Goal: Task Accomplishment & Management: Use online tool/utility

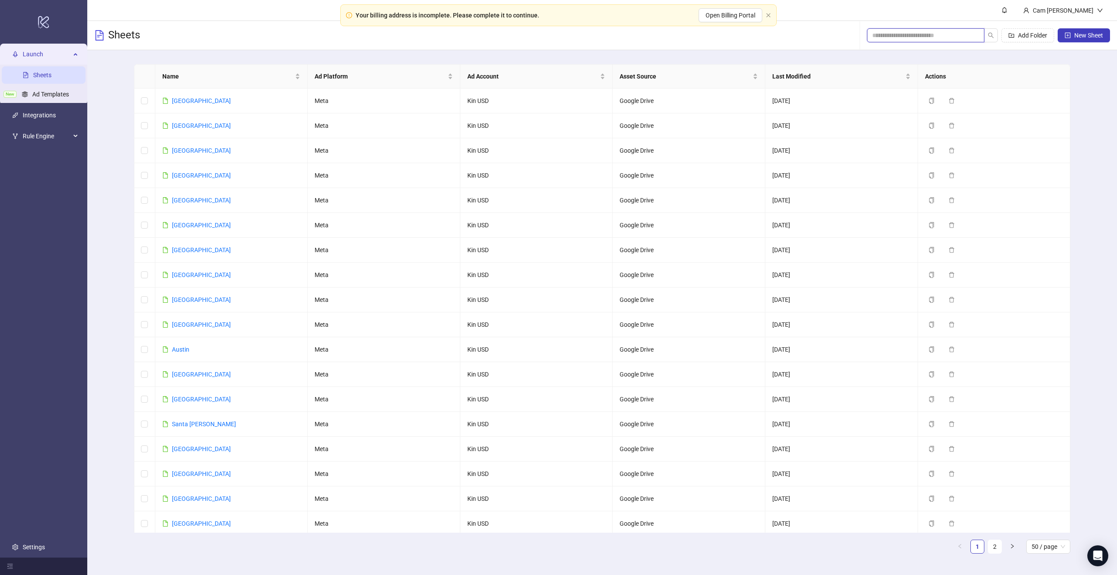
click at [924, 38] on input "search" at bounding box center [922, 36] width 100 height 10
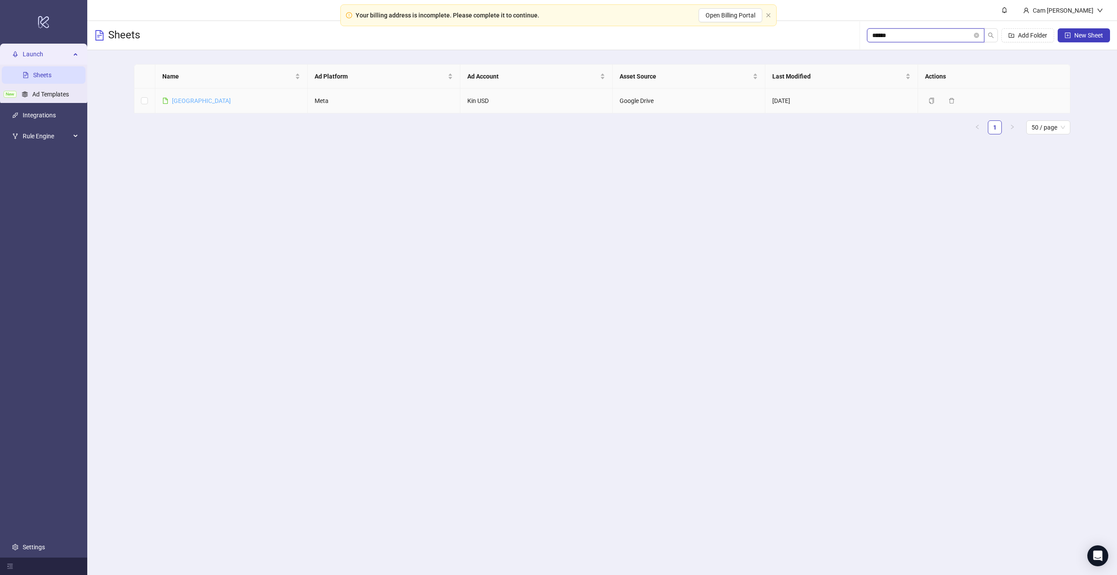
type input "******"
click at [178, 98] on link "[GEOGRAPHIC_DATA]" at bounding box center [201, 100] width 59 height 7
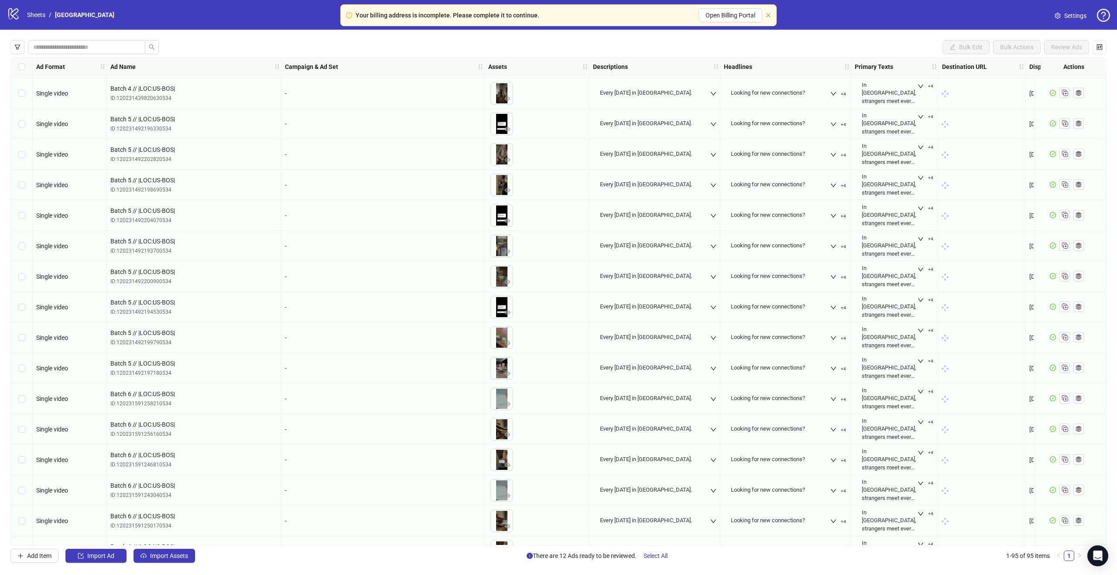
scroll to position [2435, 0]
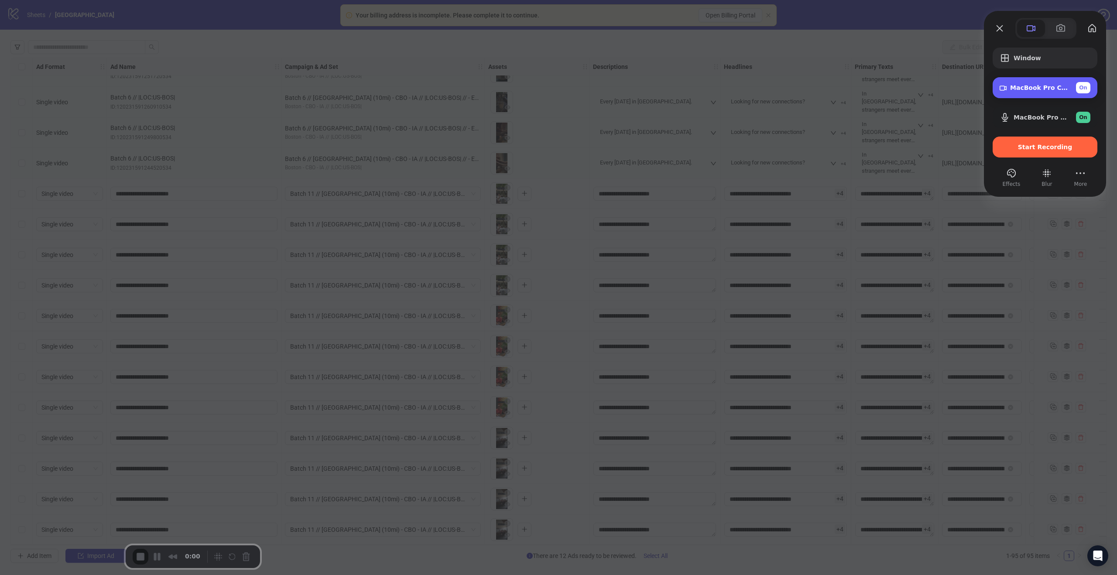
click at [1034, 88] on span "MacBook Pro Camera (0000:0001)" at bounding box center [1039, 87] width 59 height 7
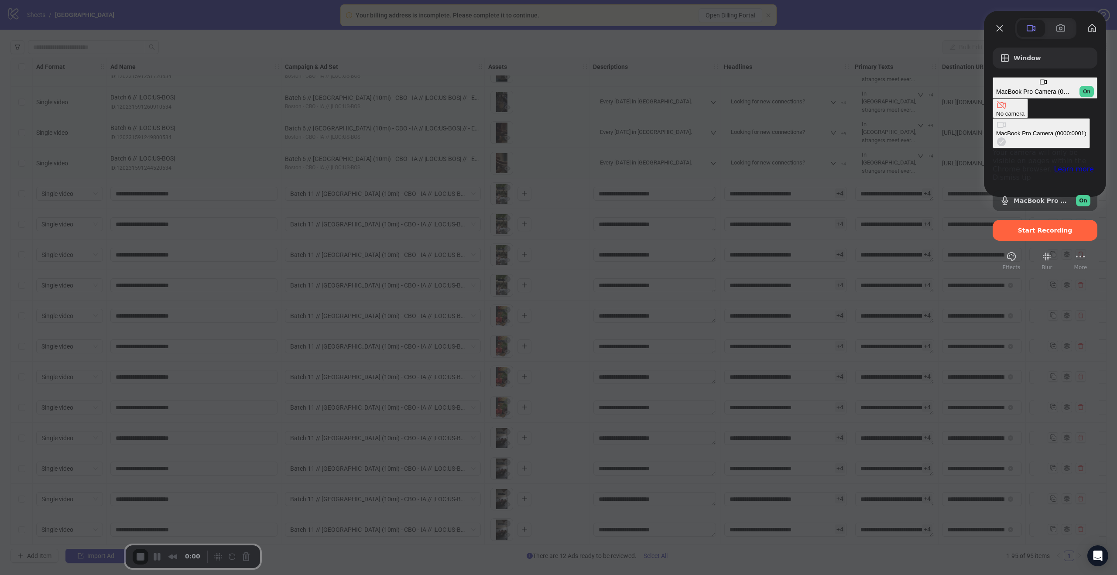
click at [992, 99] on button "No camera" at bounding box center [1009, 109] width 35 height 20
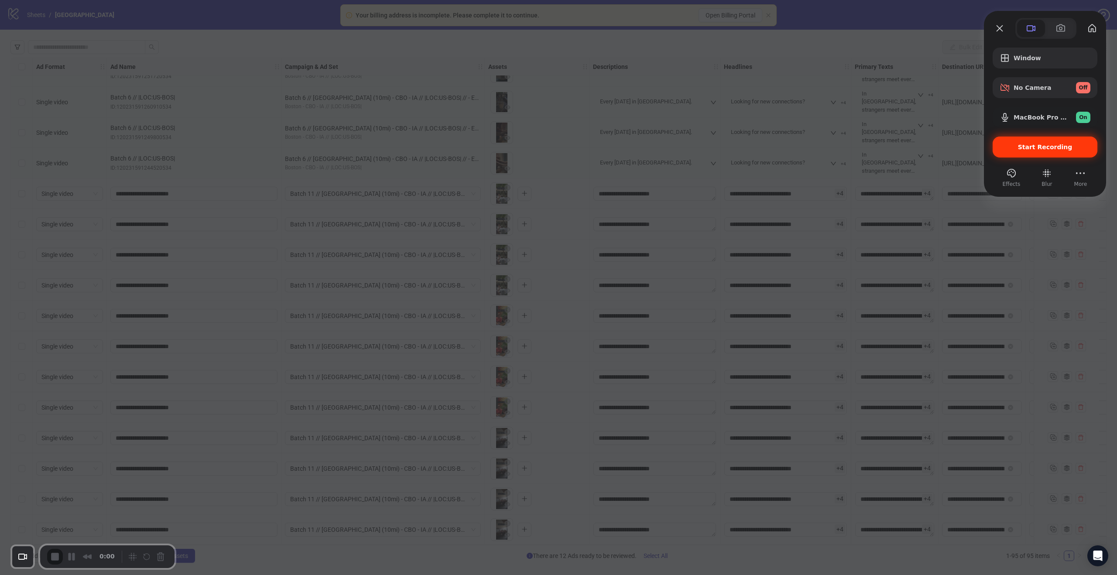
click at [1017, 147] on span "Start Recording" at bounding box center [1044, 147] width 91 height 7
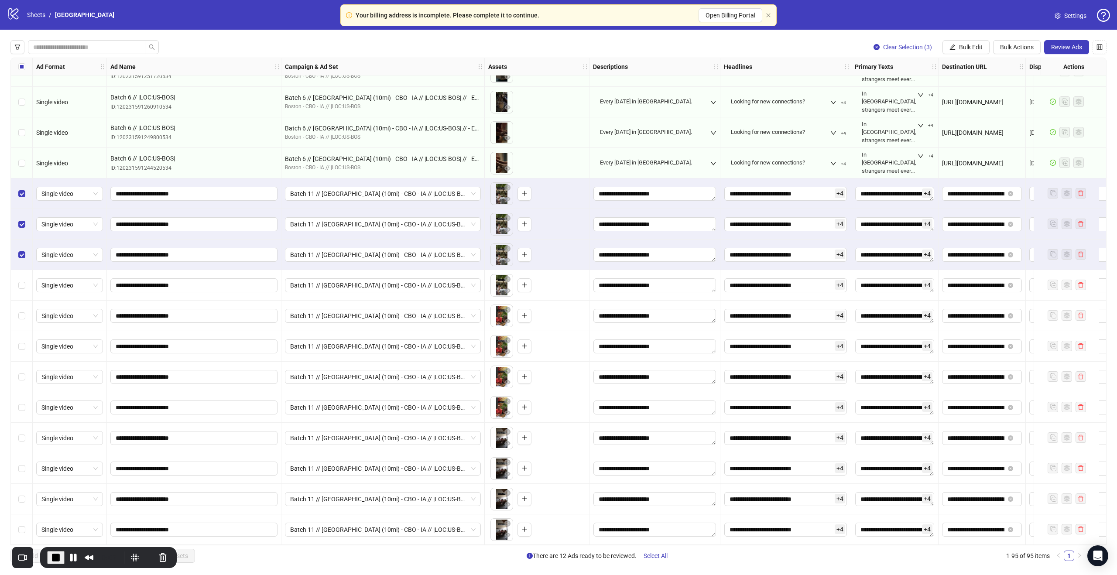
click at [23, 287] on div "Select row 87" at bounding box center [22, 285] width 22 height 31
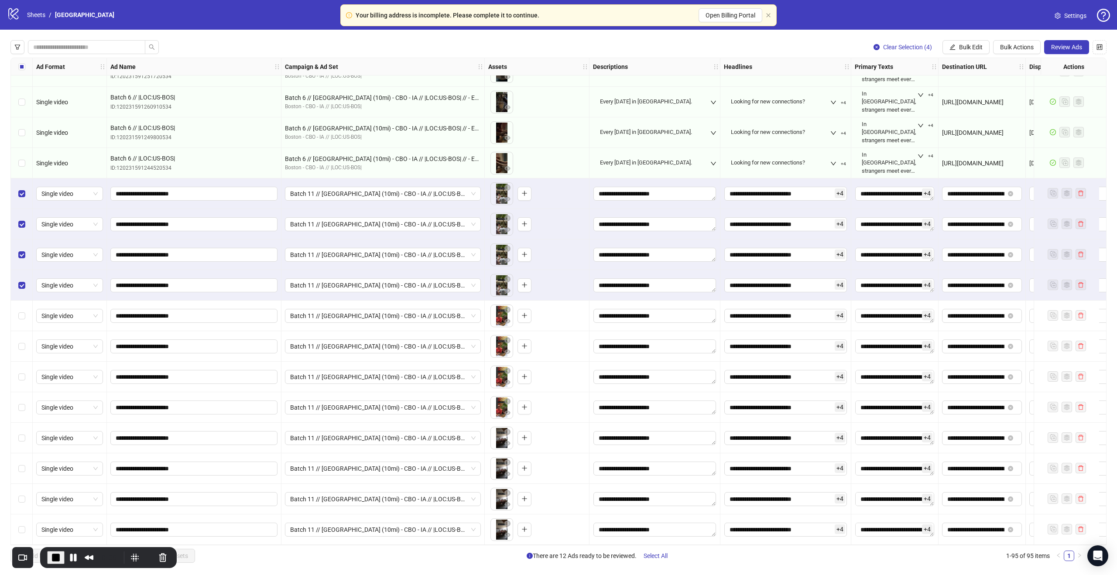
click at [25, 317] on div "Select row 88" at bounding box center [22, 316] width 22 height 31
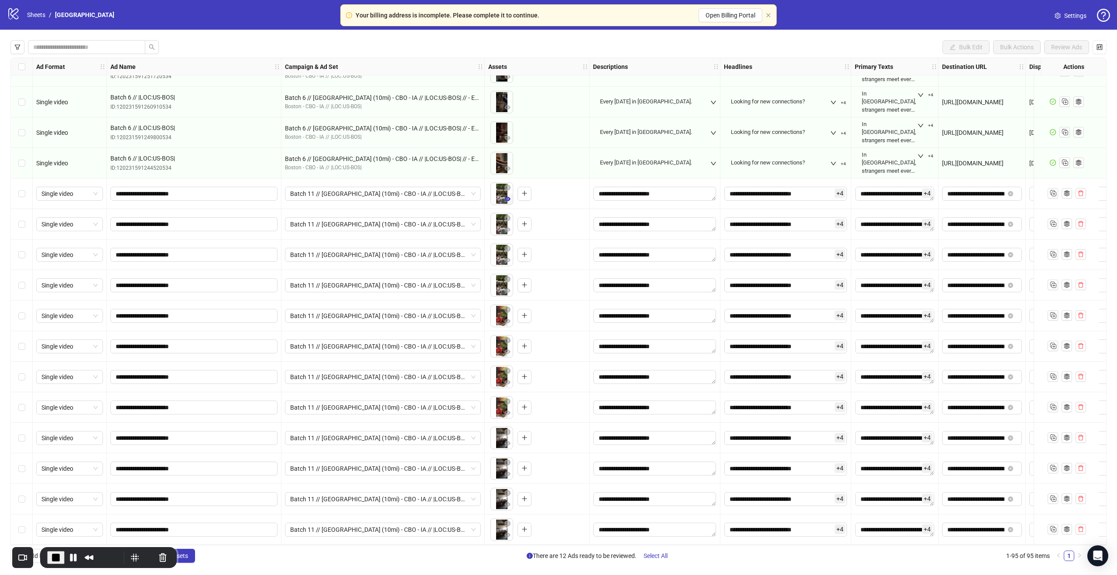
click at [507, 197] on icon "eye" at bounding box center [507, 199] width 6 height 4
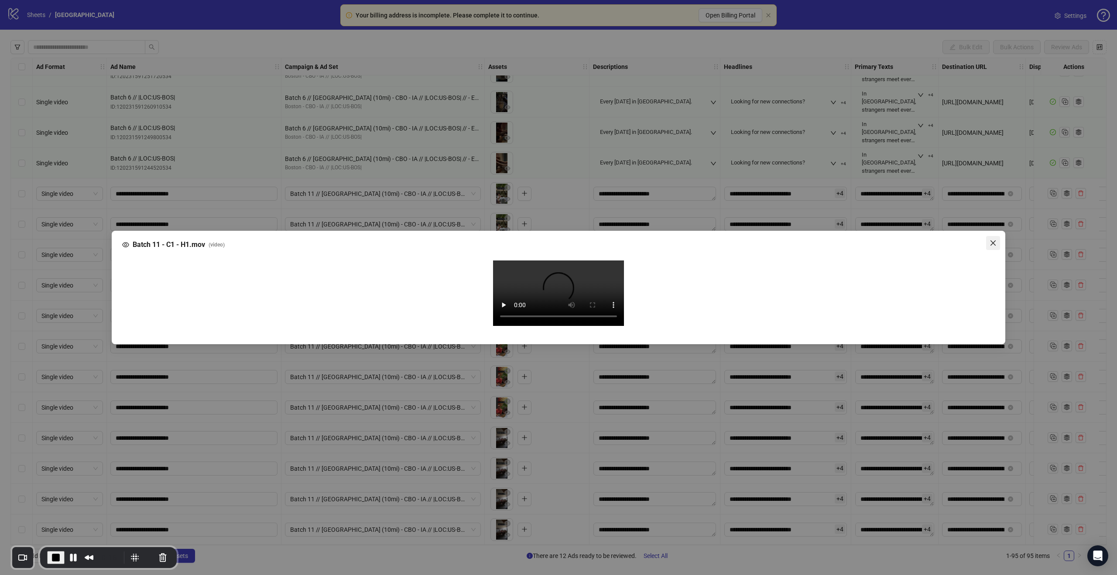
click at [990, 244] on icon "close" at bounding box center [992, 242] width 7 height 7
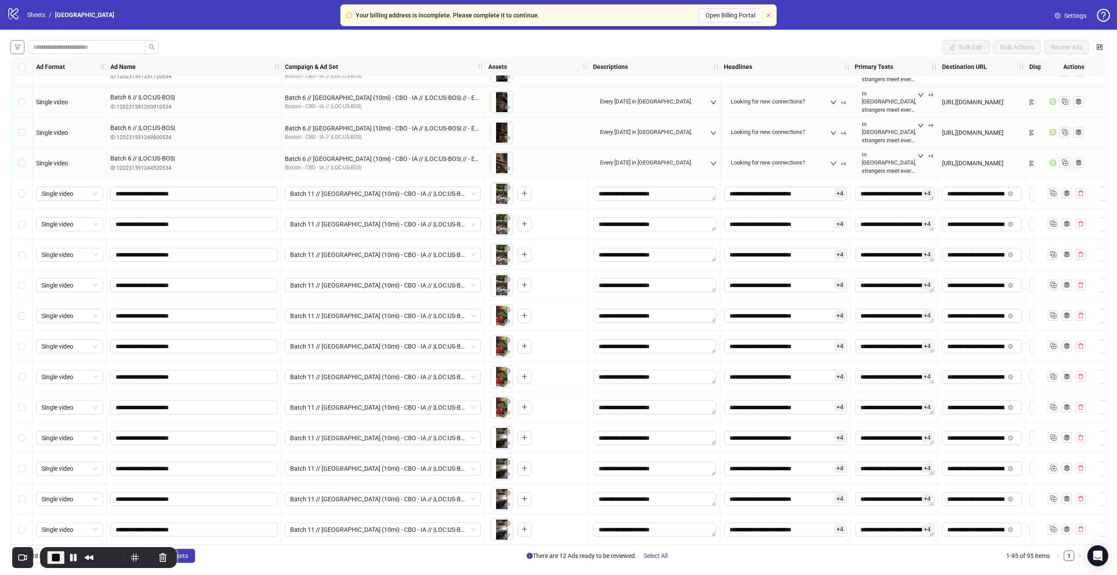
click at [17, 45] on icon "filter" at bounding box center [17, 47] width 6 height 6
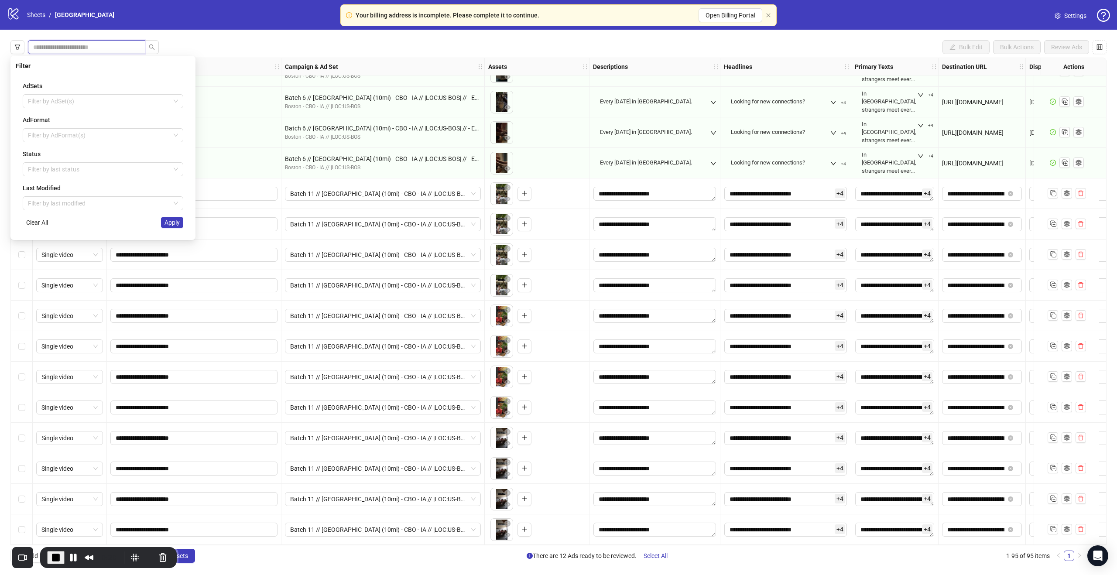
click at [131, 44] on div "Bulk Edit Bulk Actions Review Ads Ad Format Ad Name Campaign & Ad Set Assets De…" at bounding box center [558, 301] width 1117 height 543
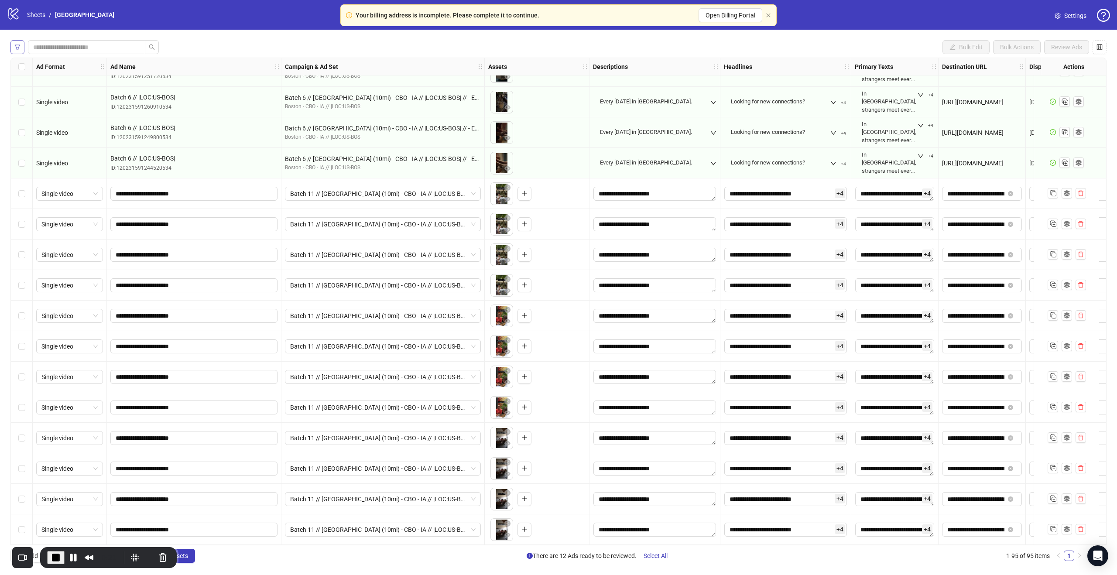
click at [17, 42] on button "button" at bounding box center [17, 47] width 14 height 14
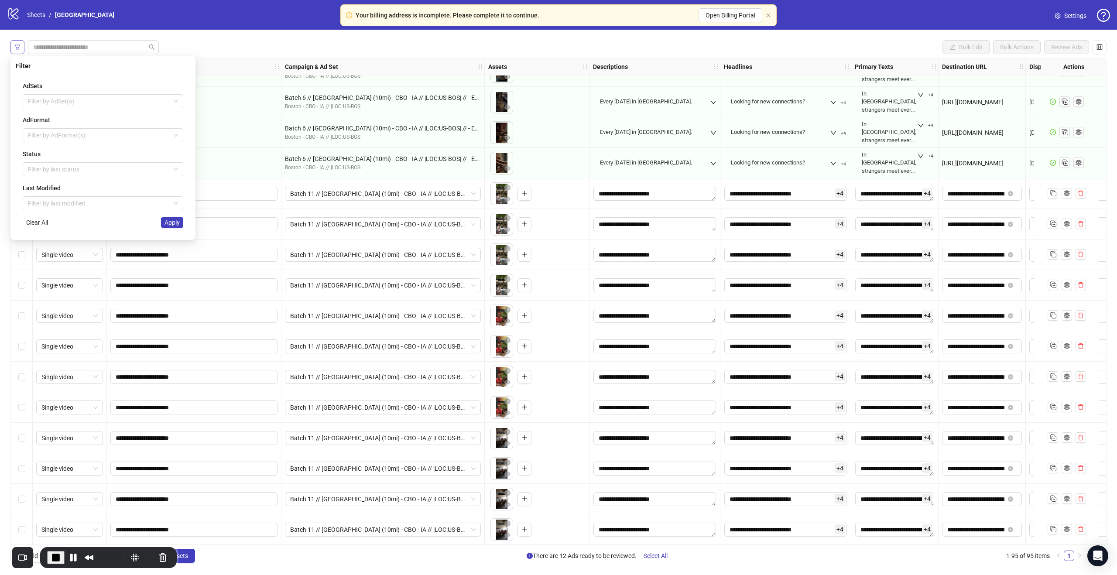
click at [17, 42] on button "button" at bounding box center [17, 47] width 14 height 14
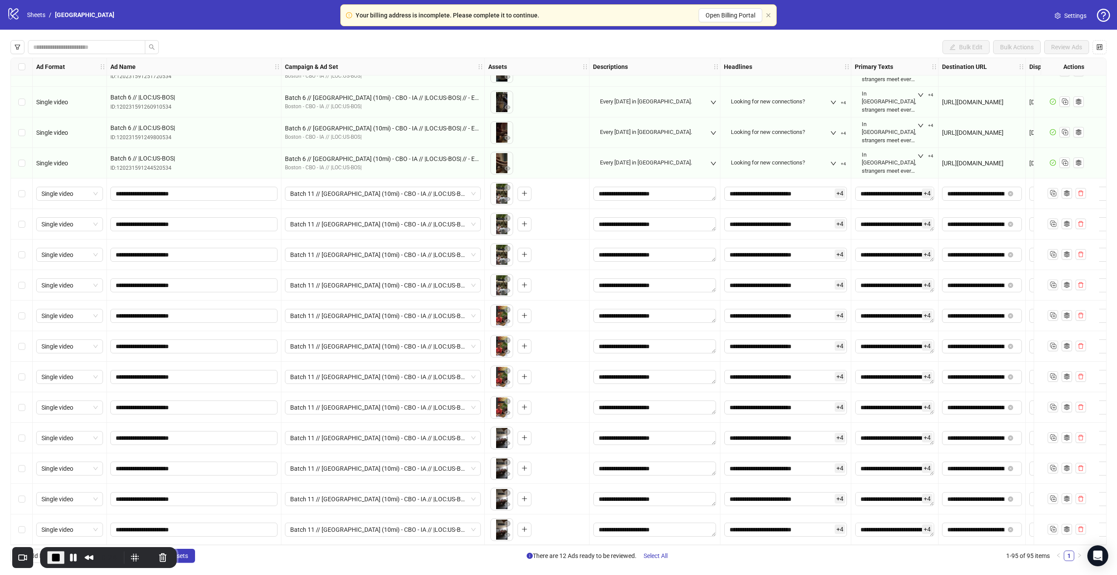
click at [27, 190] on div "Select row 84" at bounding box center [22, 193] width 22 height 31
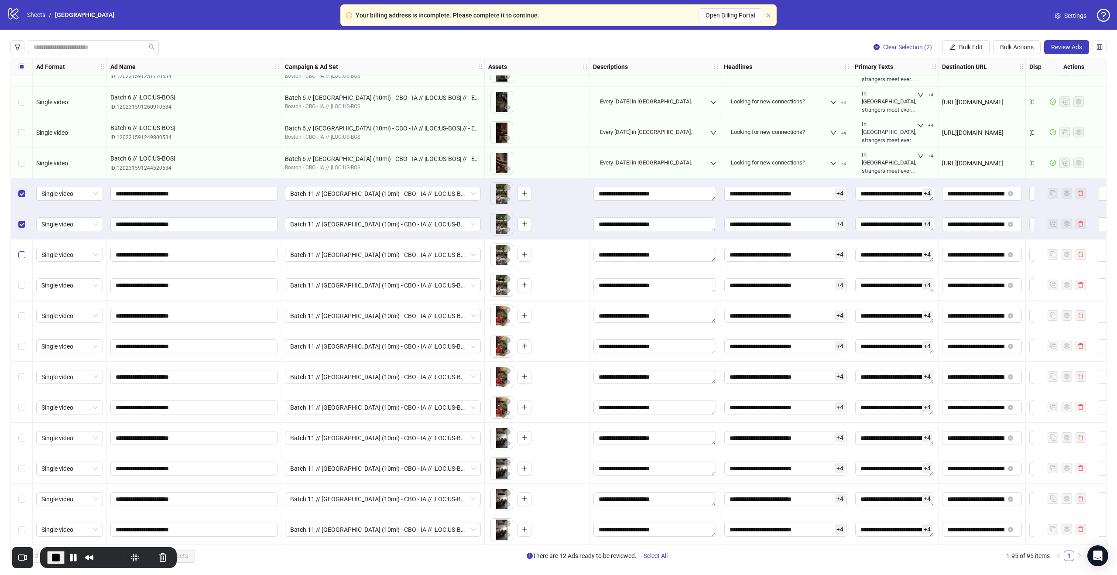
click at [23, 250] on label "Select row 86" at bounding box center [21, 255] width 7 height 10
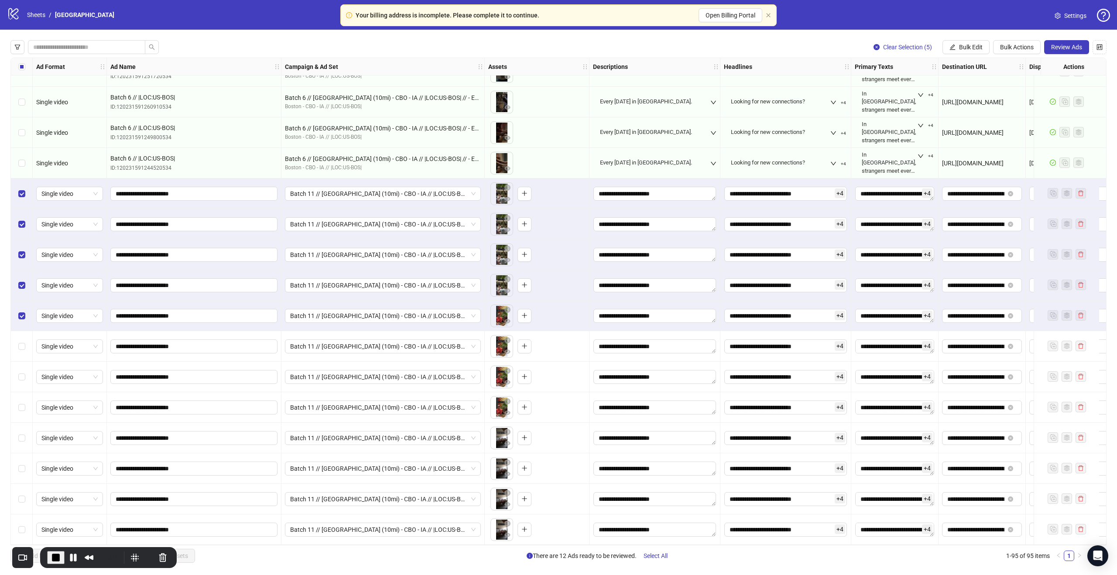
click at [21, 349] on div "Select row 89" at bounding box center [22, 346] width 22 height 31
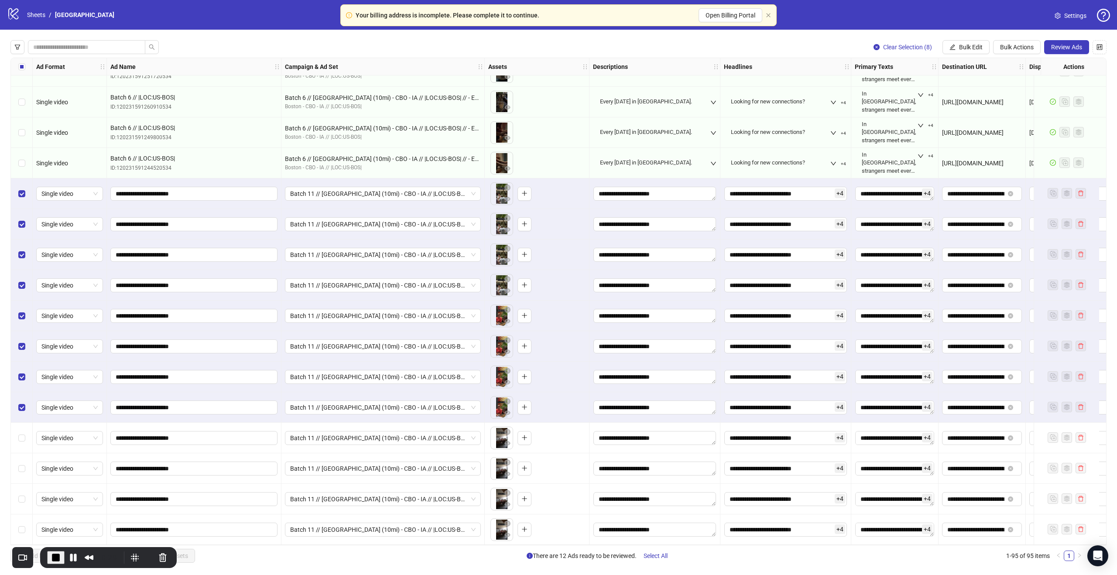
click at [21, 427] on div "Select row 92" at bounding box center [22, 438] width 22 height 31
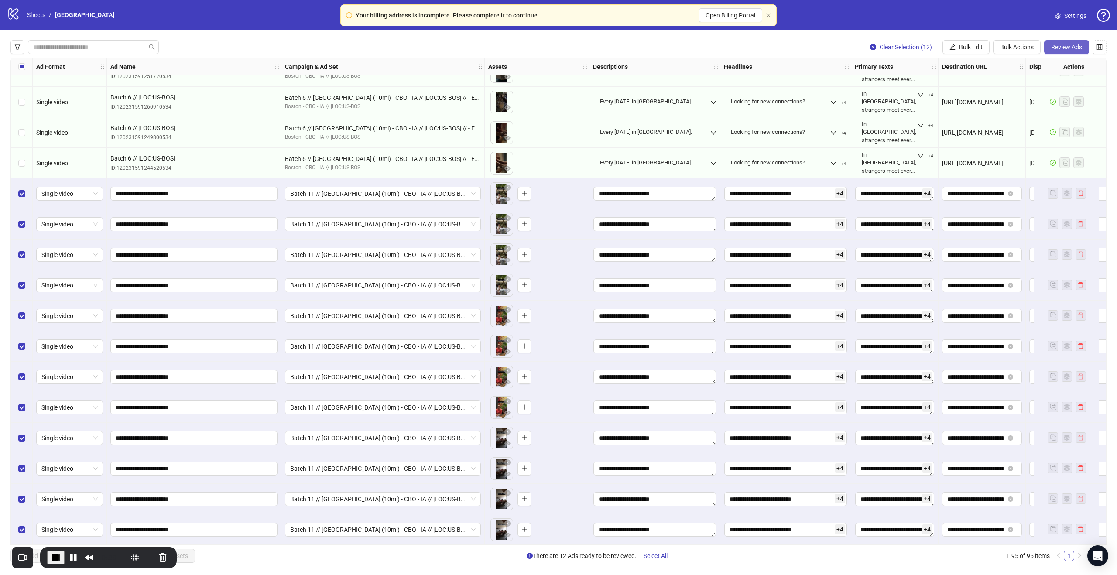
click at [1066, 50] on span "Review Ads" at bounding box center [1066, 47] width 31 height 7
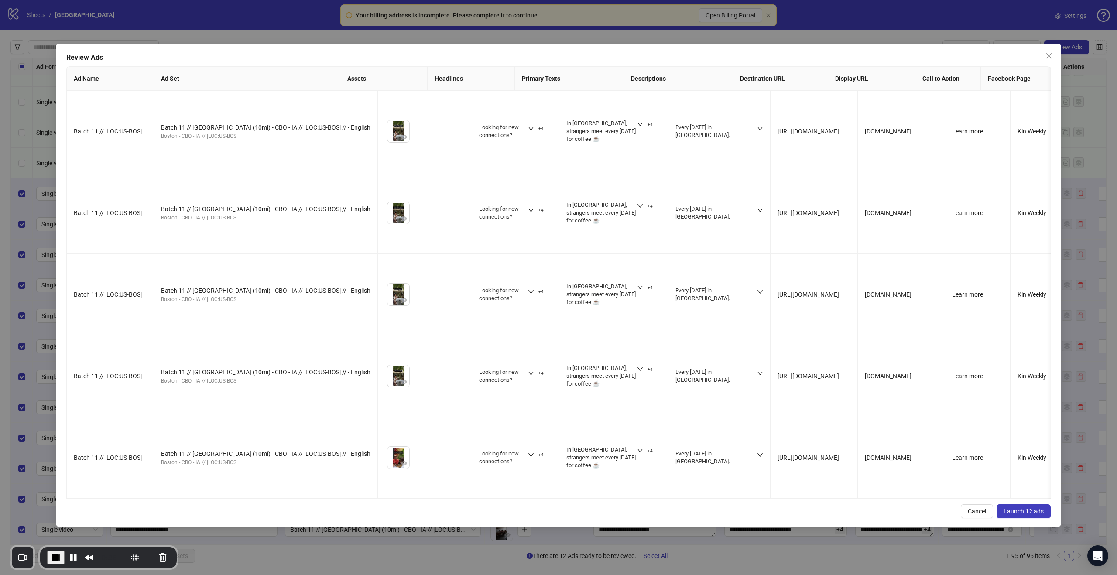
click at [1015, 509] on span "Launch 12 ads" at bounding box center [1023, 511] width 40 height 7
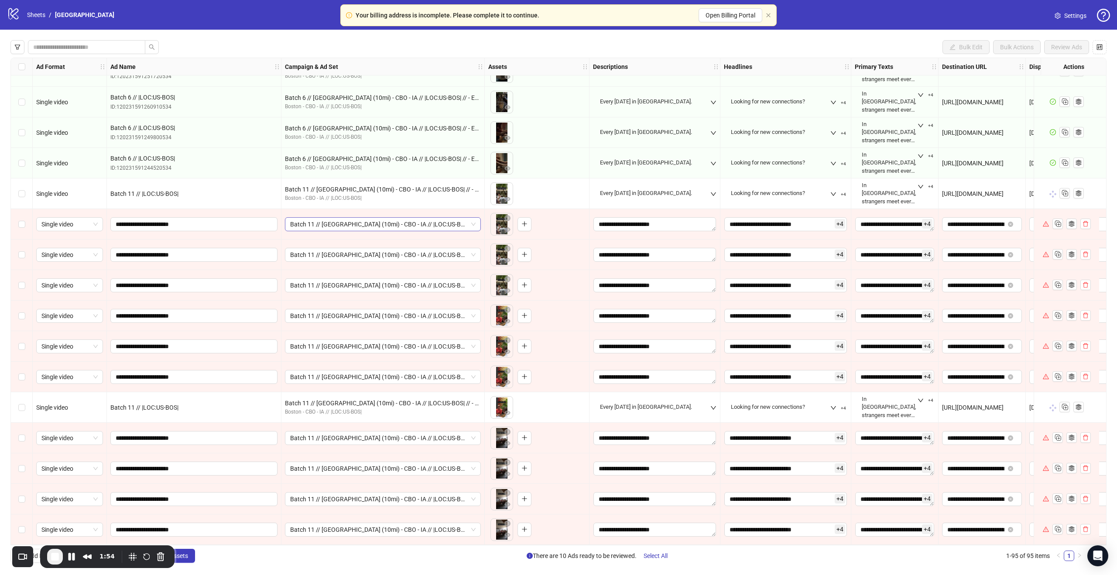
click at [455, 226] on span "Batch 11 // [GEOGRAPHIC_DATA] (10mi) - CBO - IA // |LOC:US-BOS| // - English" at bounding box center [382, 224] width 185 height 13
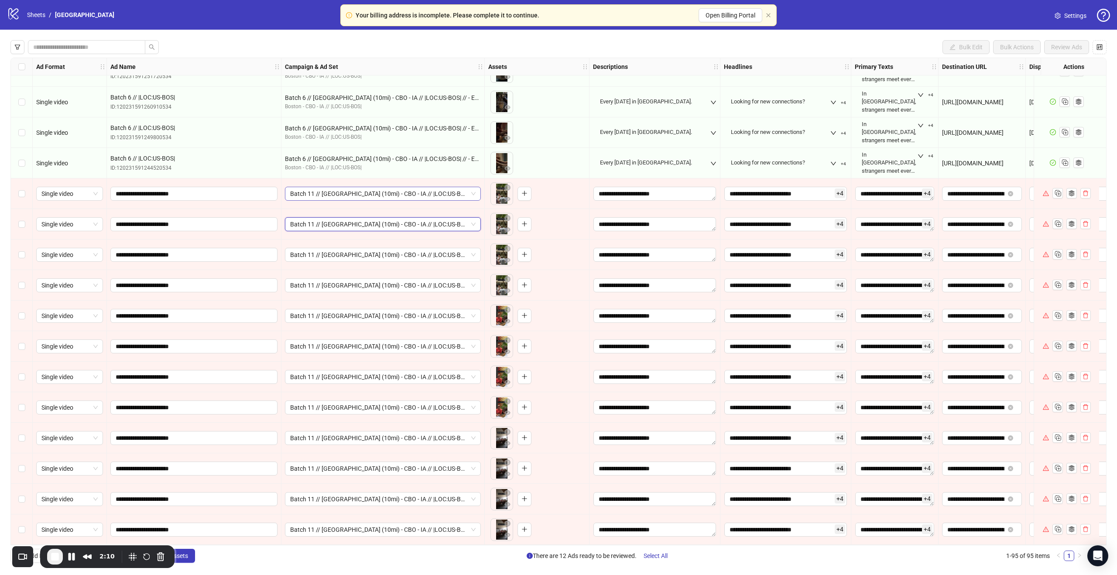
click at [417, 189] on span "Batch 11 // [GEOGRAPHIC_DATA] (10mi) - CBO - IA // |LOC:US-BOS| // - English" at bounding box center [382, 193] width 185 height 13
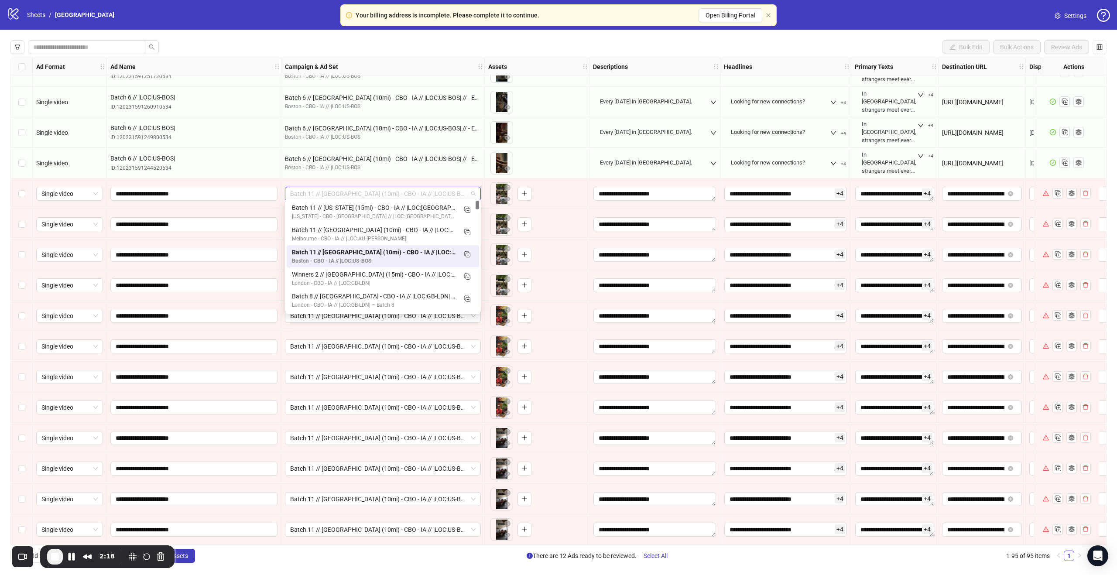
click at [315, 188] on span "Batch 11 // [GEOGRAPHIC_DATA] (10mi) - CBO - IA // |LOC:US-BOS| // - English" at bounding box center [382, 193] width 185 height 13
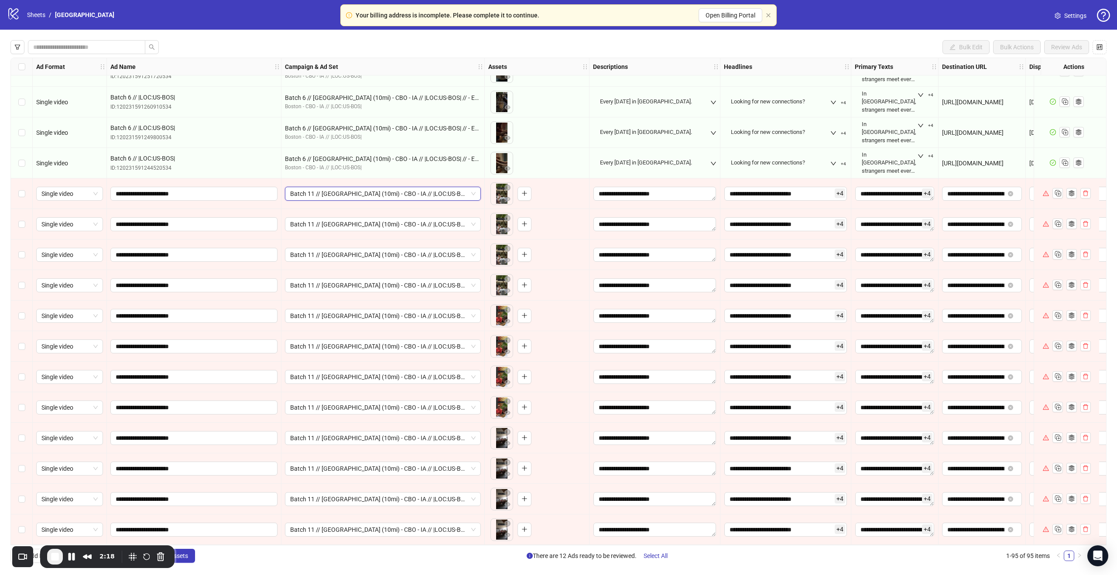
click at [315, 188] on span "Batch 11 // [GEOGRAPHIC_DATA] (10mi) - CBO - IA // |LOC:US-BOS| // - English" at bounding box center [382, 193] width 185 height 13
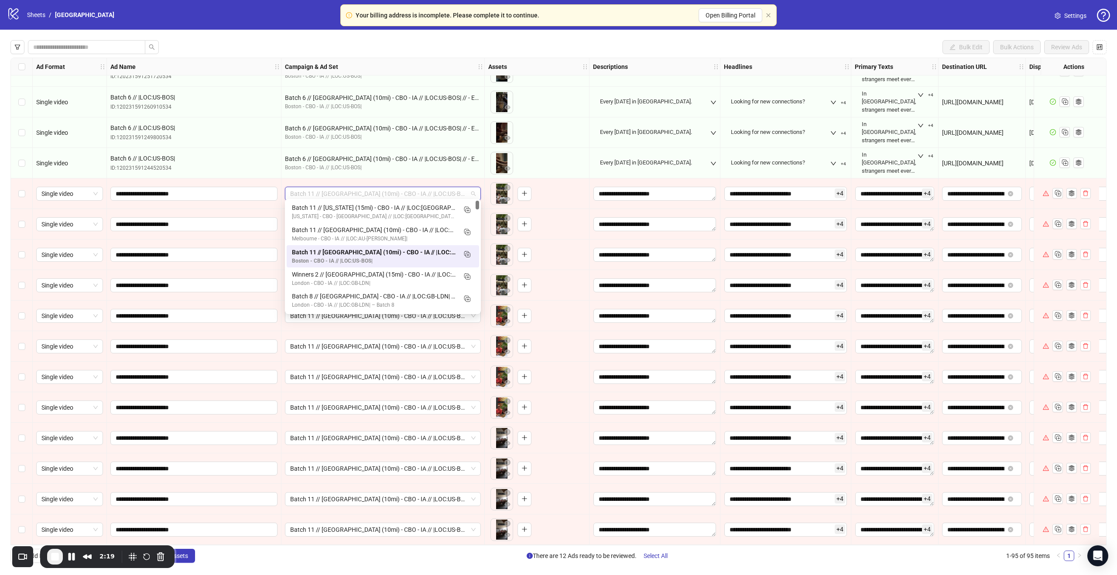
paste input "**********"
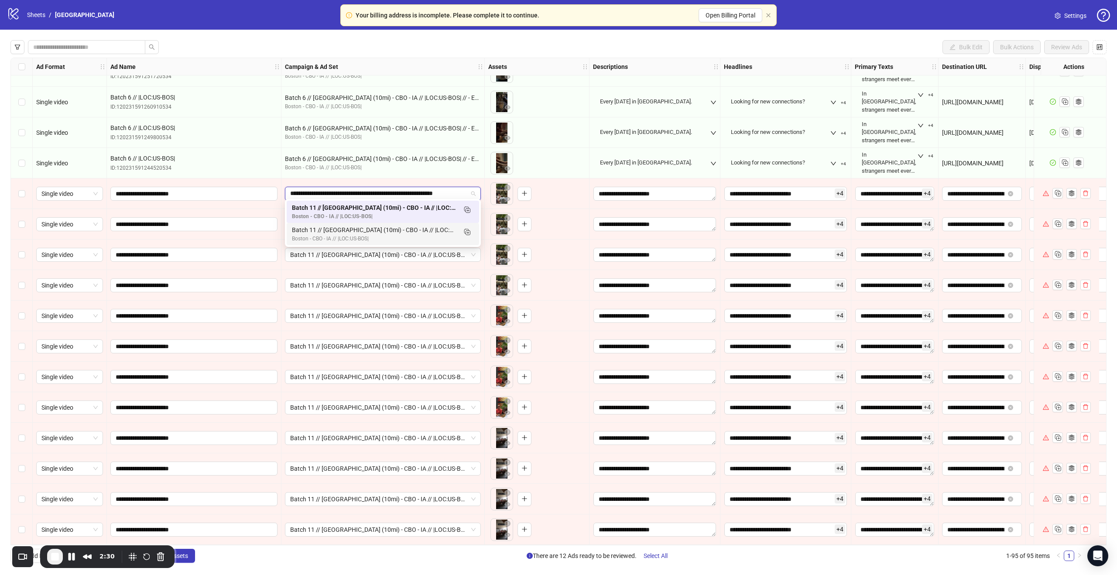
type input "**********"
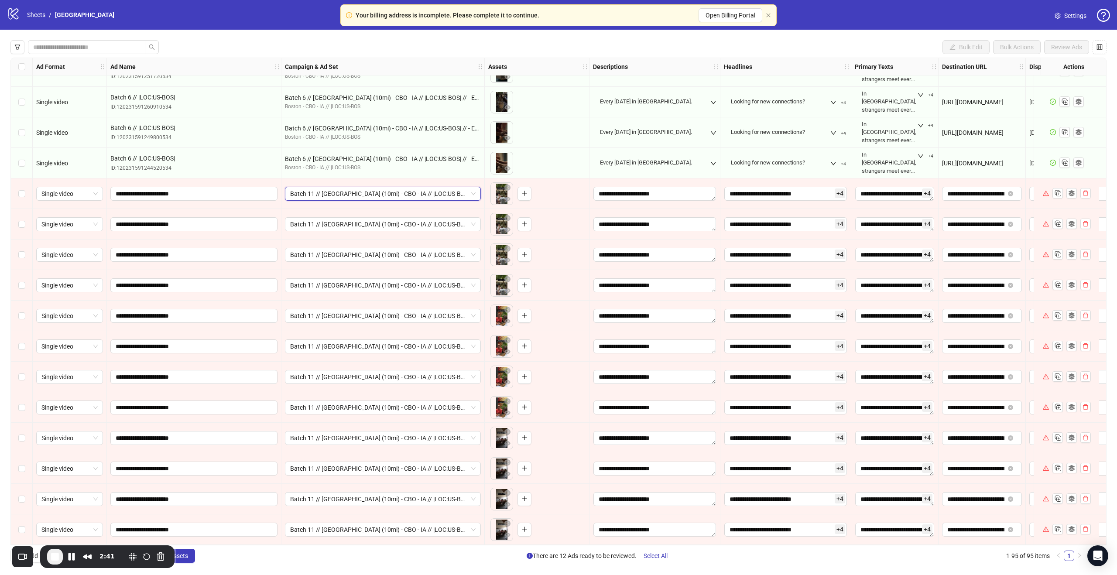
click at [348, 190] on span "Batch 11 // [GEOGRAPHIC_DATA] (10mi) - CBO - IA // |LOC:US-BOS| // - English" at bounding box center [382, 193] width 185 height 13
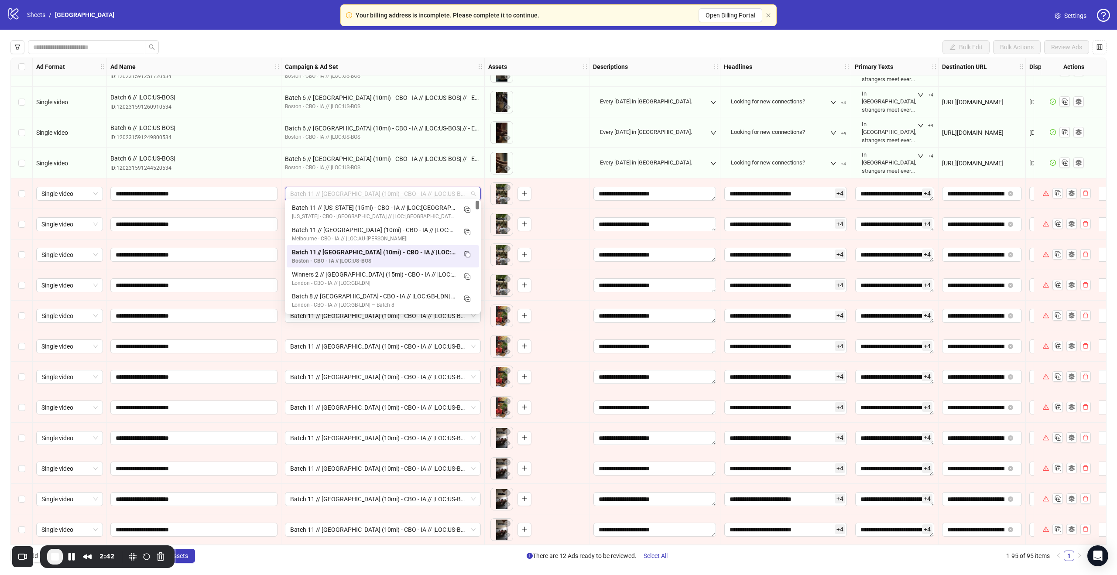
paste input "**********"
type input "**********"
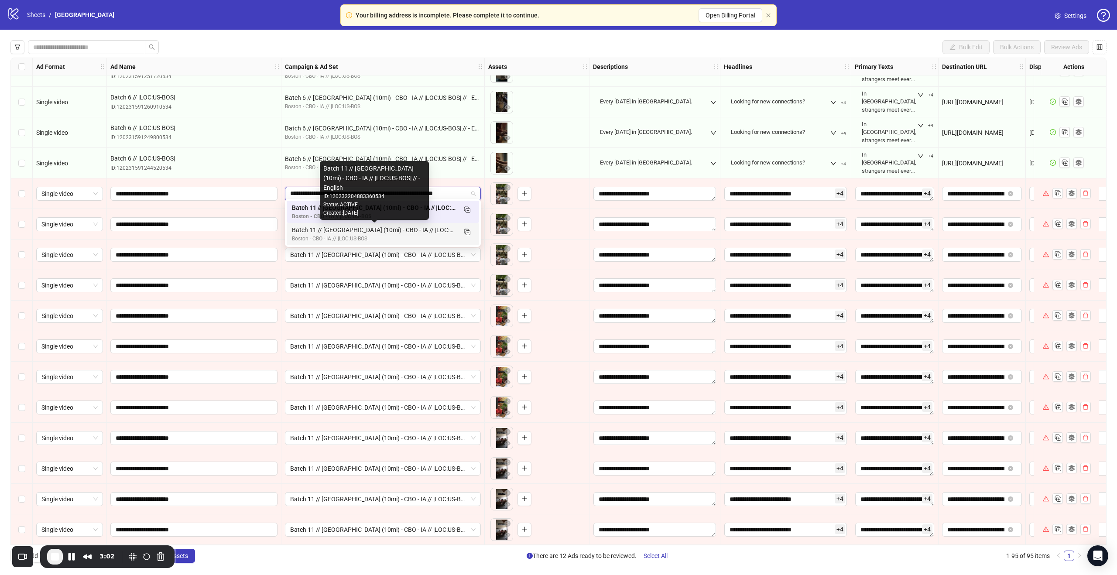
click at [424, 228] on div "Batch 11 // [GEOGRAPHIC_DATA] (10mi) - CBO - IA // |LOC:US-BOS| // - English" at bounding box center [374, 230] width 164 height 10
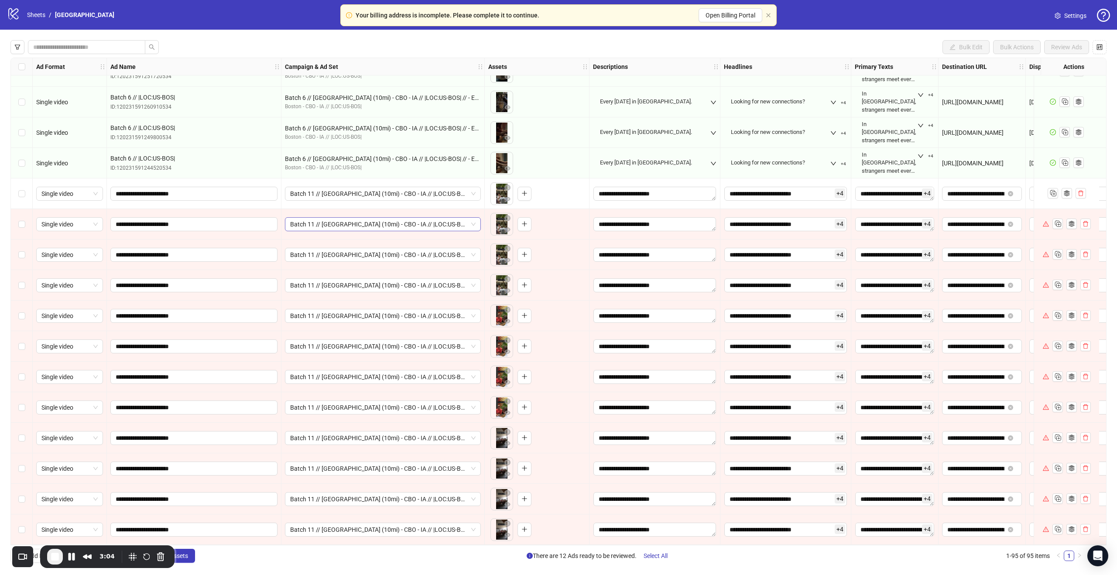
click at [395, 218] on span "Batch 11 // [GEOGRAPHIC_DATA] (10mi) - CBO - IA // |LOC:US-BOS| // - English" at bounding box center [382, 224] width 185 height 13
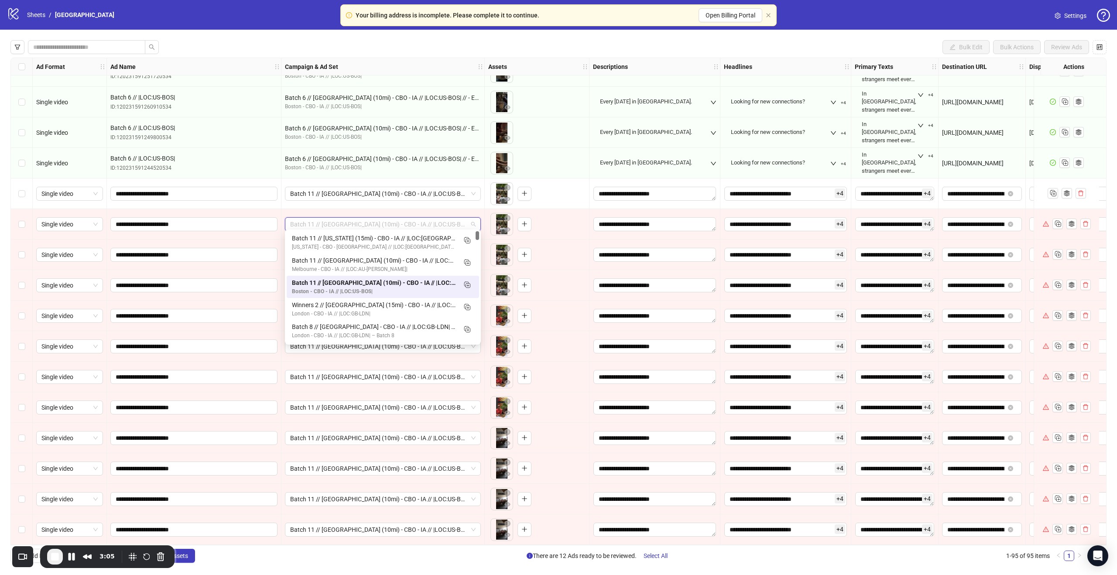
paste input "**********"
type input "**********"
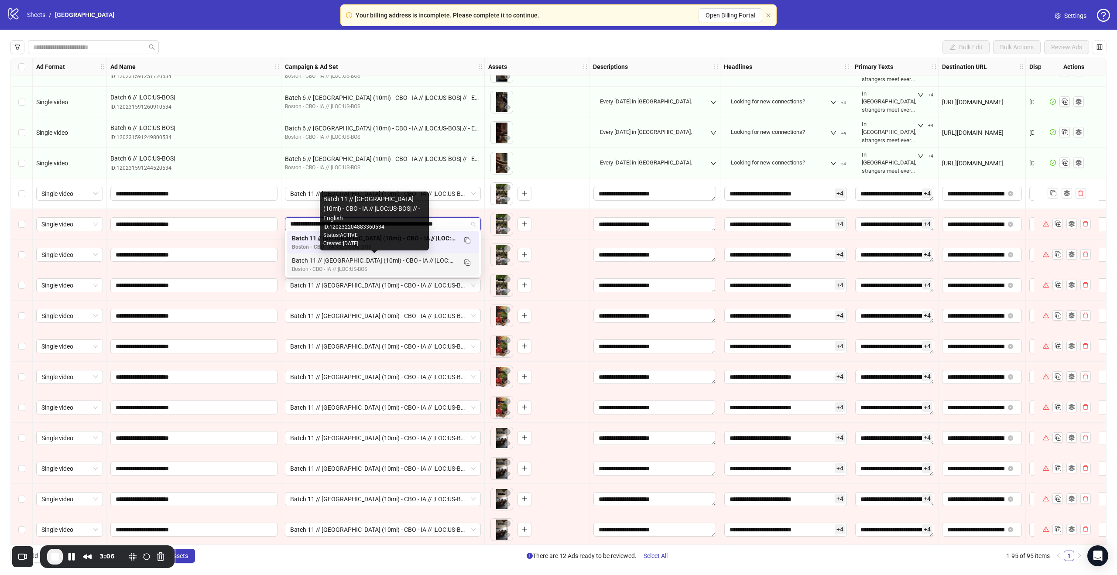
click at [385, 261] on div "Batch 11 // [GEOGRAPHIC_DATA] (10mi) - CBO - IA // |LOC:US-BOS| // - English" at bounding box center [374, 261] width 164 height 10
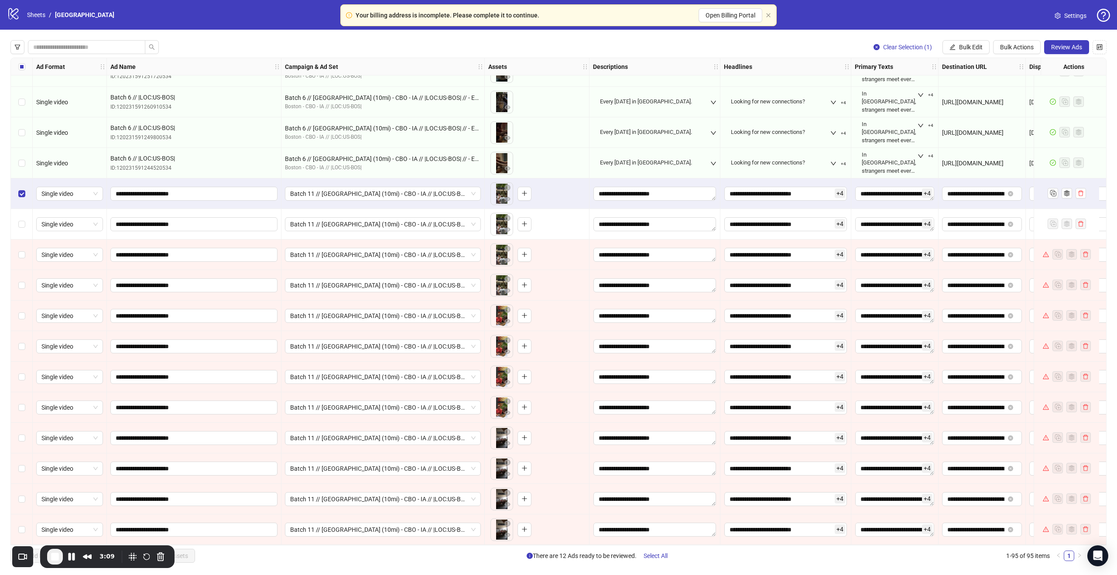
click at [27, 222] on div "Select row 85" at bounding box center [22, 224] width 22 height 31
click at [24, 256] on div "Select row 86" at bounding box center [22, 254] width 22 height 31
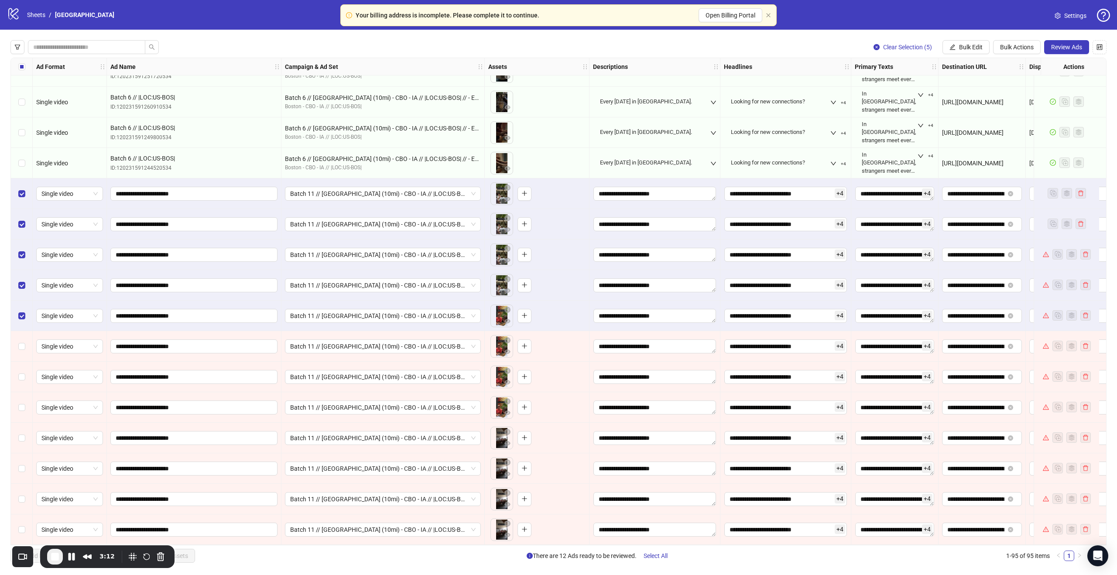
click at [23, 348] on div "Select row 89" at bounding box center [22, 346] width 22 height 31
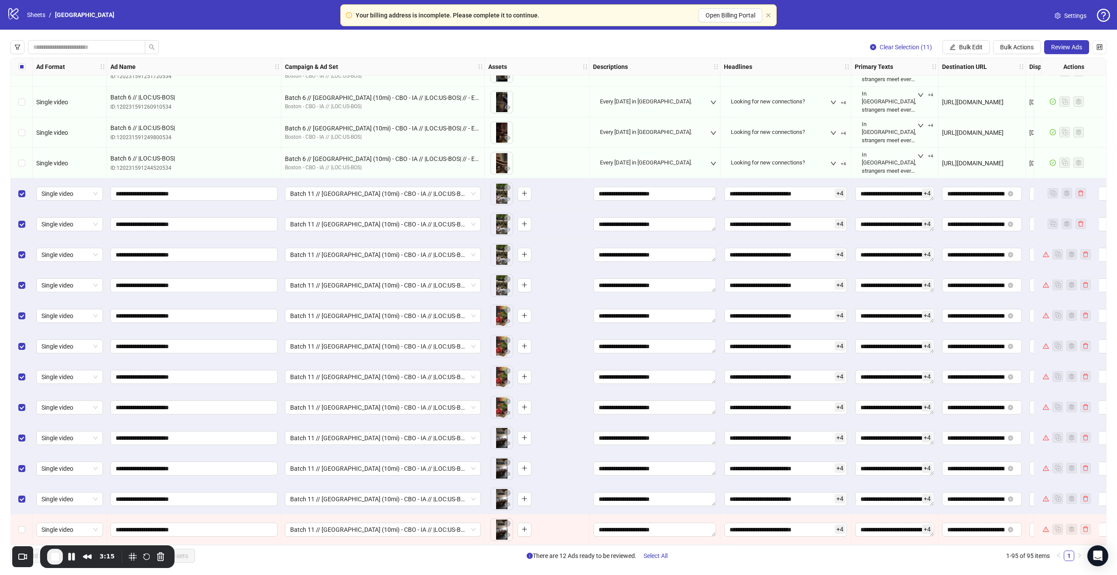
click at [22, 533] on div "Select row 95" at bounding box center [22, 529] width 22 height 31
click at [964, 51] on button "Bulk Edit" at bounding box center [965, 47] width 47 height 14
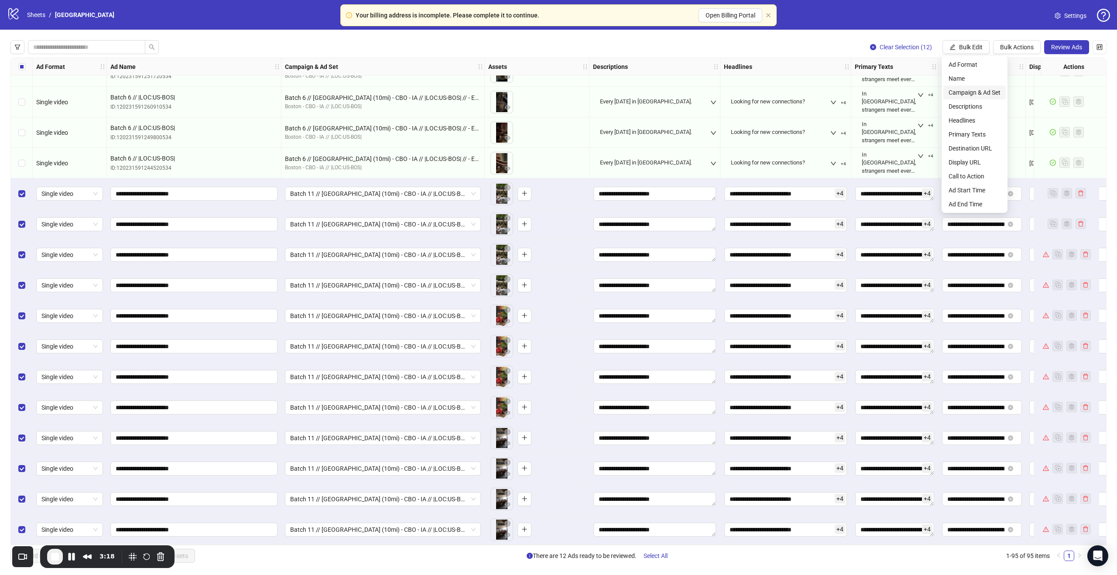
click at [975, 93] on span "Campaign & Ad Set" at bounding box center [974, 93] width 52 height 10
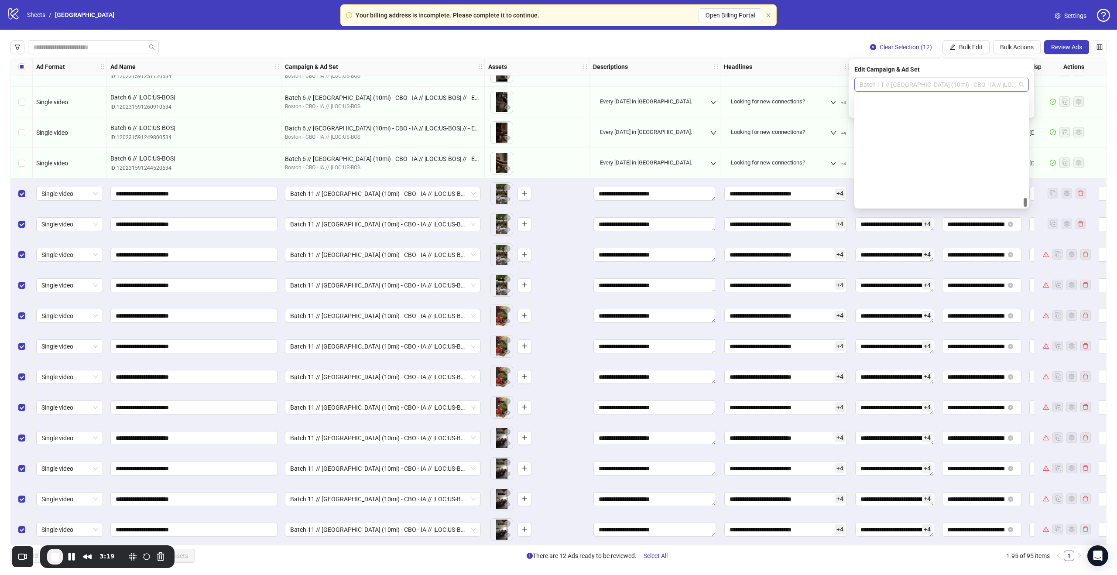
click at [943, 82] on span "Batch 11 // [GEOGRAPHIC_DATA] (10mi) - CBO - IA // |LOC:US-BOS| // - English" at bounding box center [941, 84] width 164 height 13
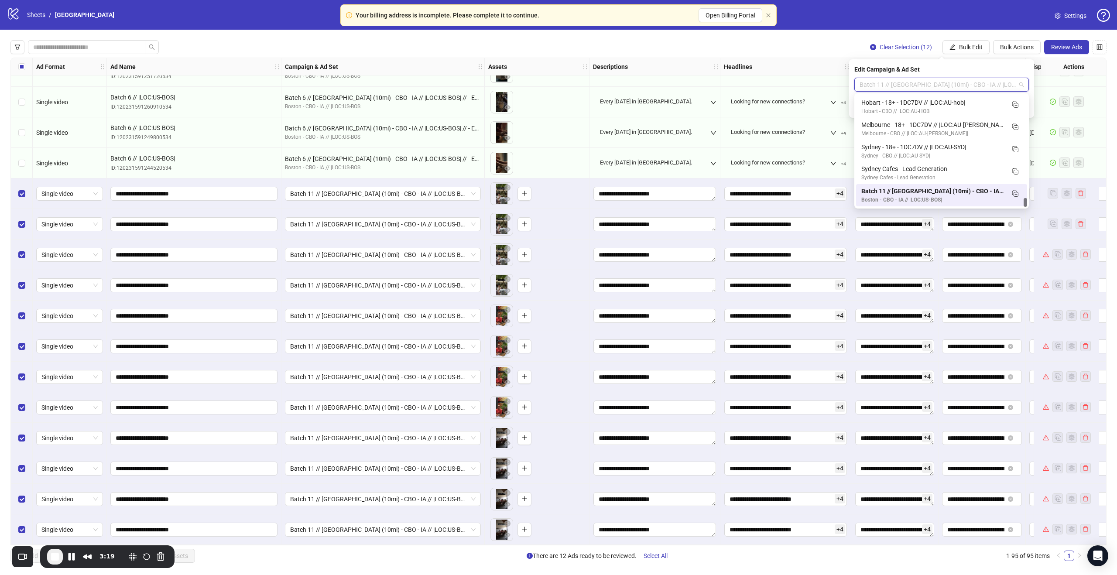
paste input "**********"
type input "**********"
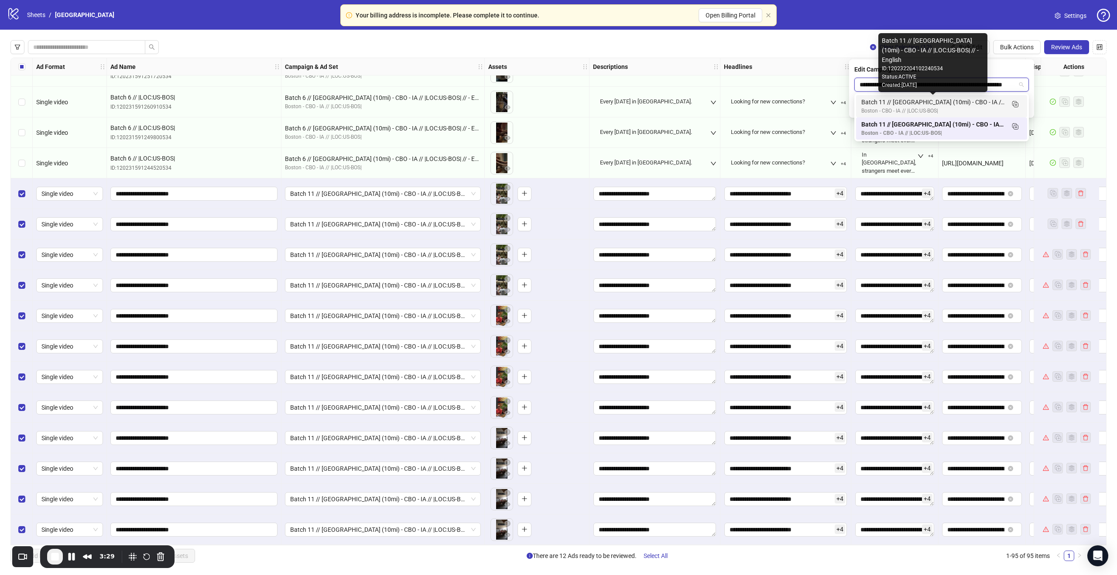
click at [991, 101] on div "Batch 11 // [GEOGRAPHIC_DATA] (10mi) - CBO - IA // |LOC:US-BOS| // - English" at bounding box center [932, 102] width 143 height 10
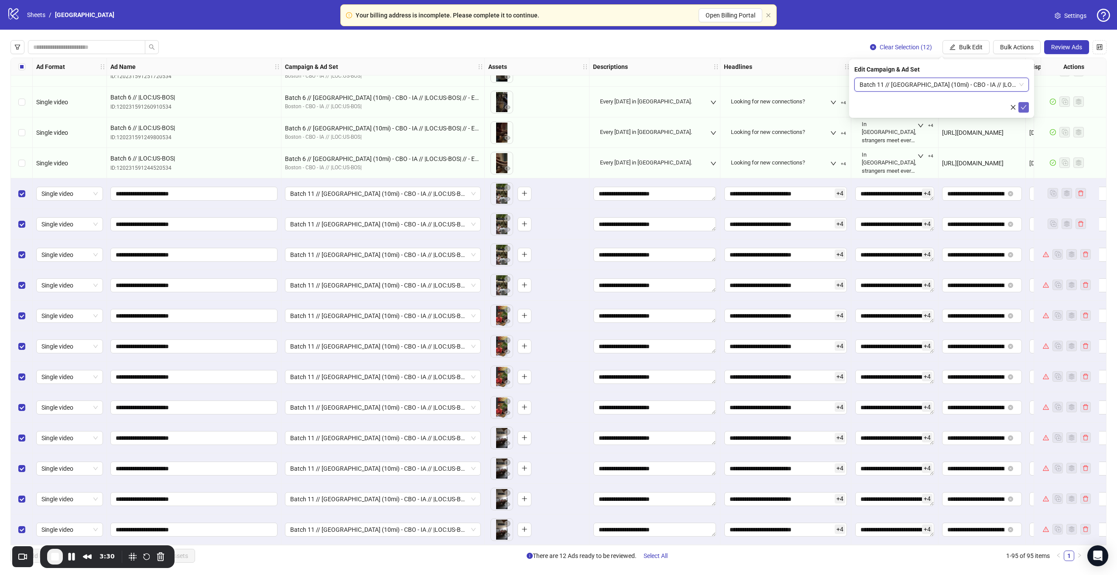
click at [1023, 106] on icon "check" at bounding box center [1023, 107] width 6 height 6
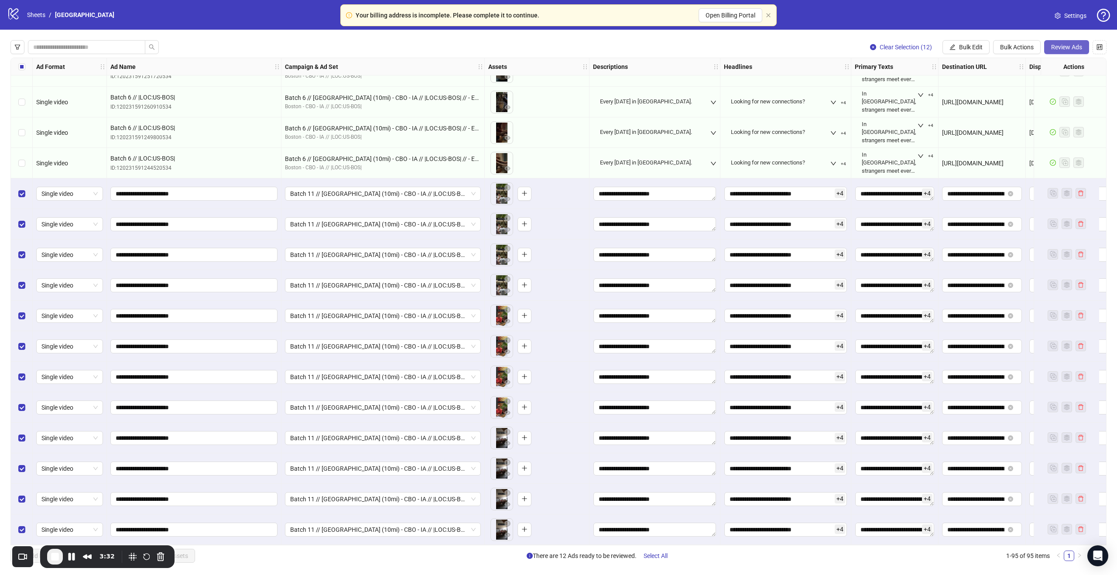
click at [1062, 49] on span "Review Ads" at bounding box center [1066, 47] width 31 height 7
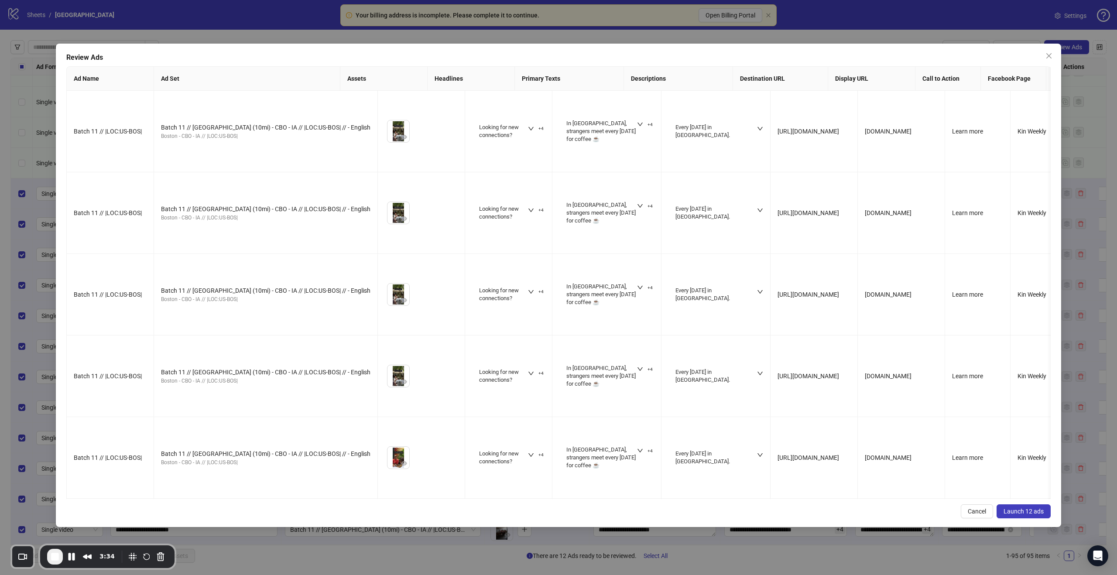
click at [1012, 510] on span "Launch 12 ads" at bounding box center [1023, 511] width 40 height 7
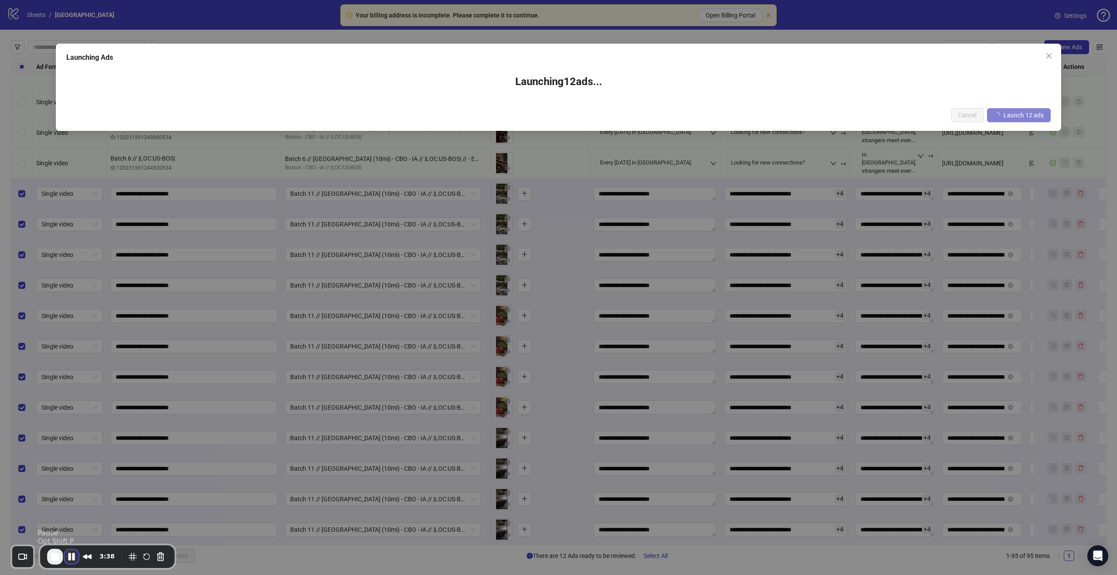
click at [72, 557] on button "Pause Recording" at bounding box center [72, 557] width 14 height 14
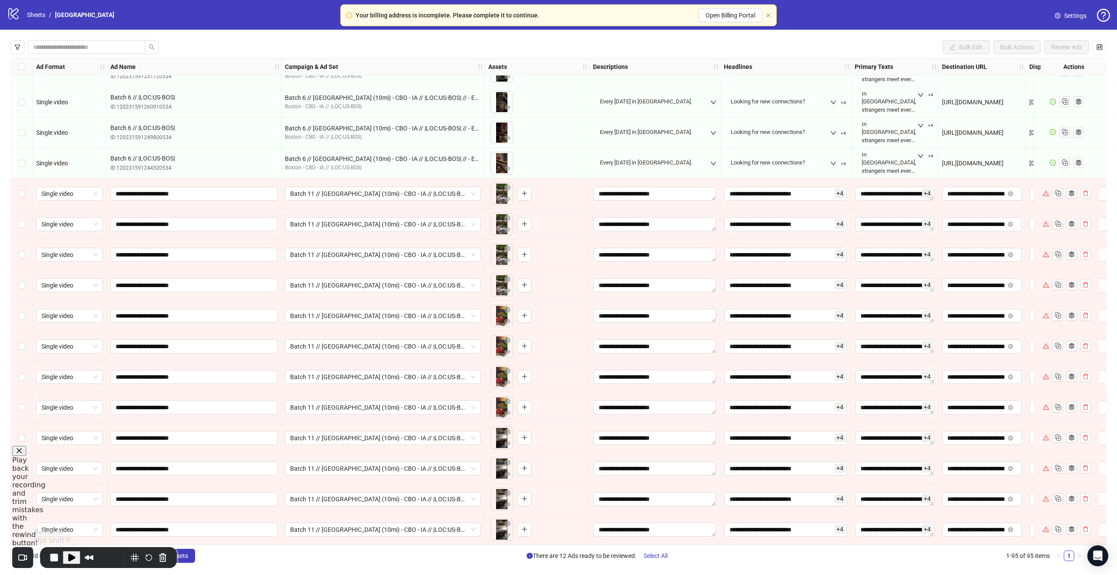
click at [73, 552] on span "Play Recording" at bounding box center [71, 557] width 10 height 10
click at [27, 191] on div "Select row 84" at bounding box center [22, 193] width 22 height 31
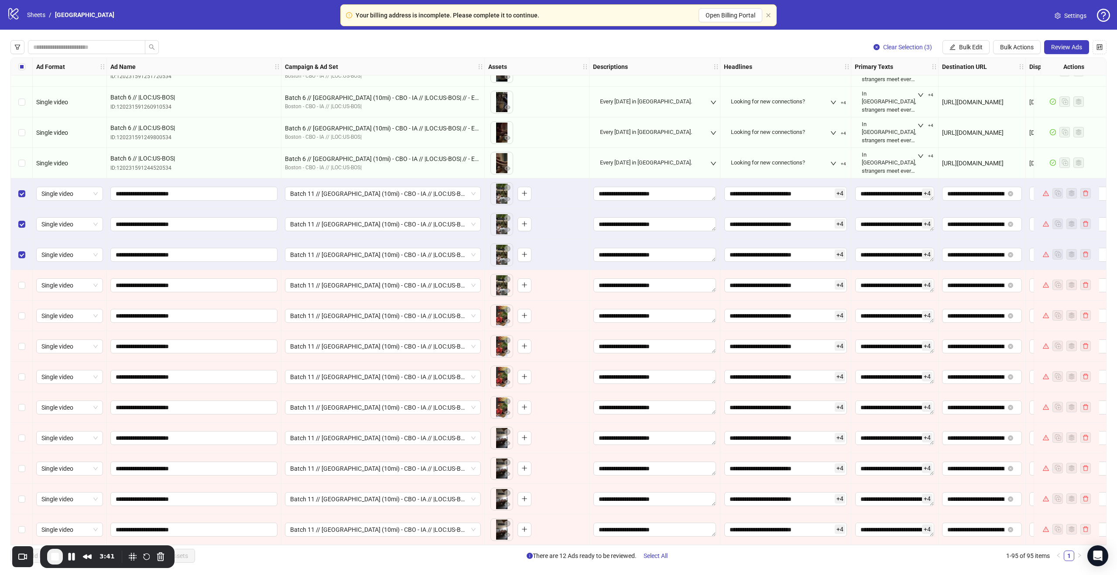
click at [22, 286] on div "Select row 87" at bounding box center [22, 285] width 22 height 31
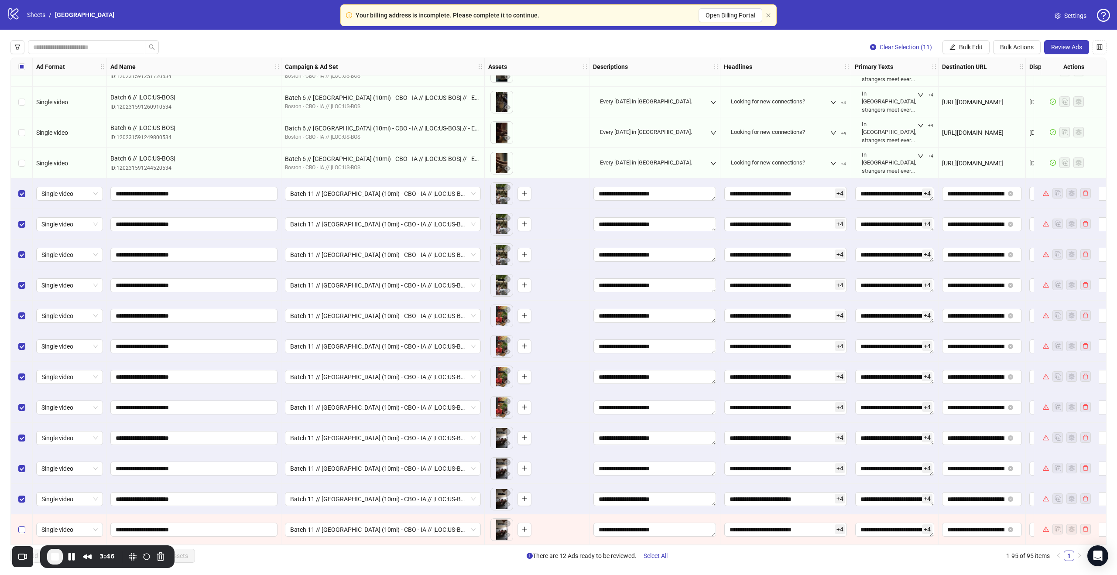
click at [23, 525] on label "Select row 95" at bounding box center [21, 530] width 7 height 10
click at [971, 49] on span "Bulk Edit" at bounding box center [971, 47] width 24 height 7
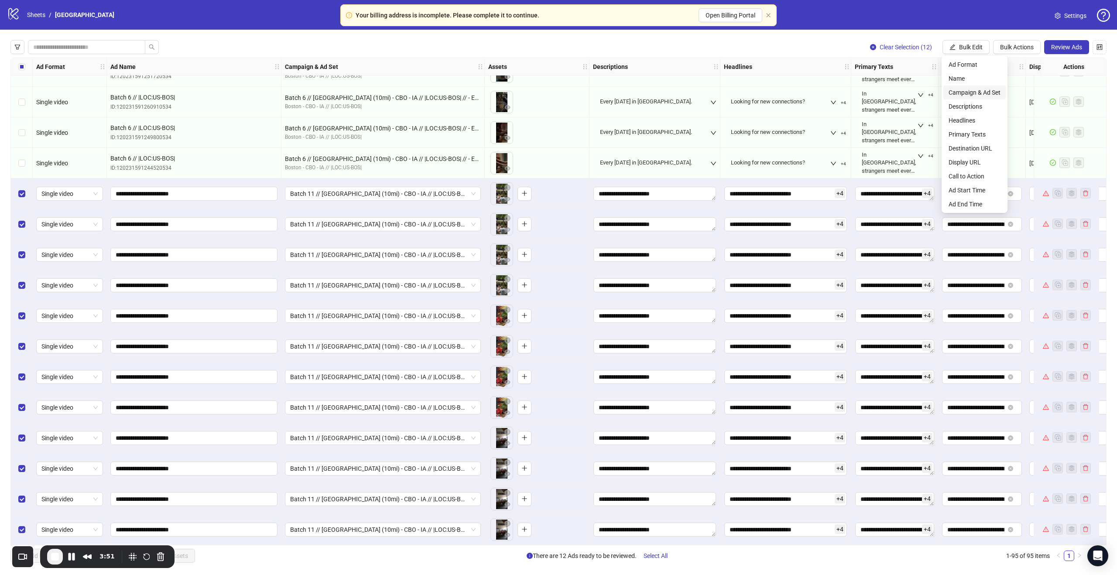
click at [970, 92] on span "Campaign & Ad Set" at bounding box center [974, 93] width 52 height 10
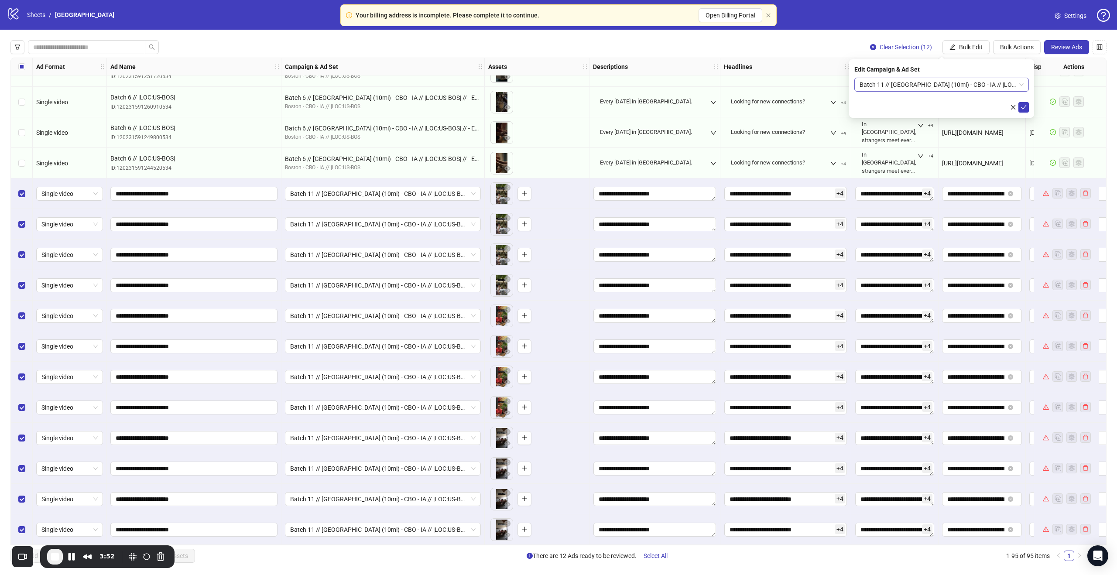
click at [933, 85] on span "Batch 11 // [GEOGRAPHIC_DATA] (10mi) - CBO - IA // |LOC:US-BOS| // - English" at bounding box center [941, 84] width 164 height 13
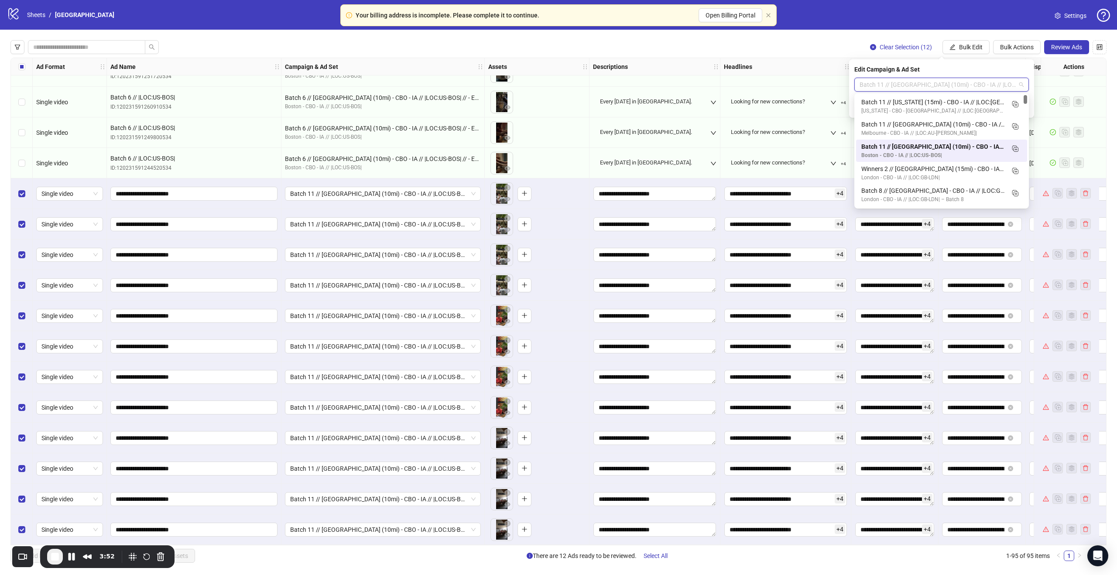
paste input "**********"
type input "**********"
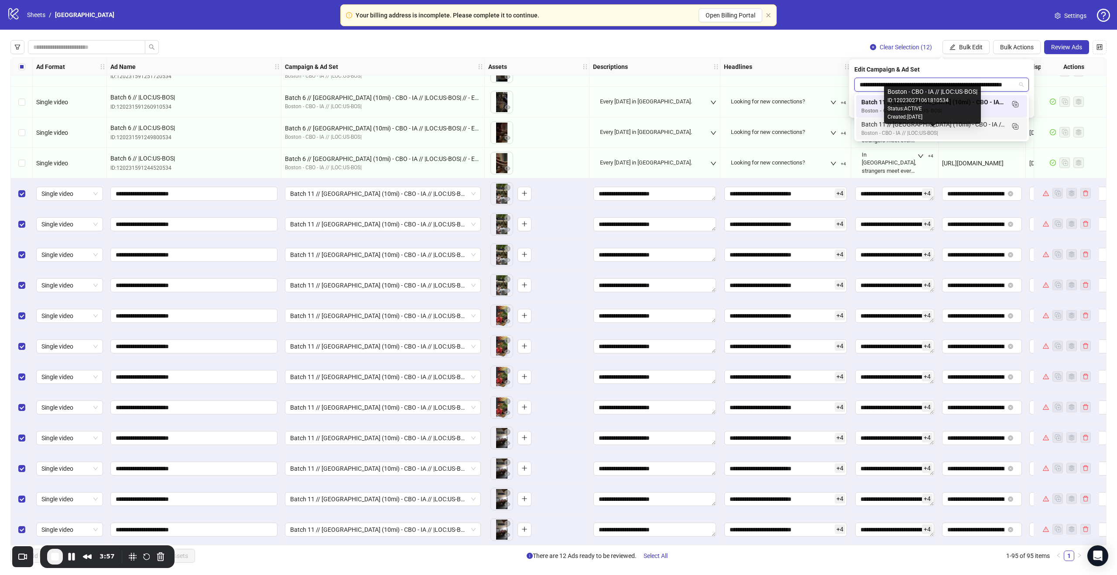
click at [938, 133] on div "Boston - CBO - IA // |LOC:US-BOS|" at bounding box center [932, 133] width 143 height 8
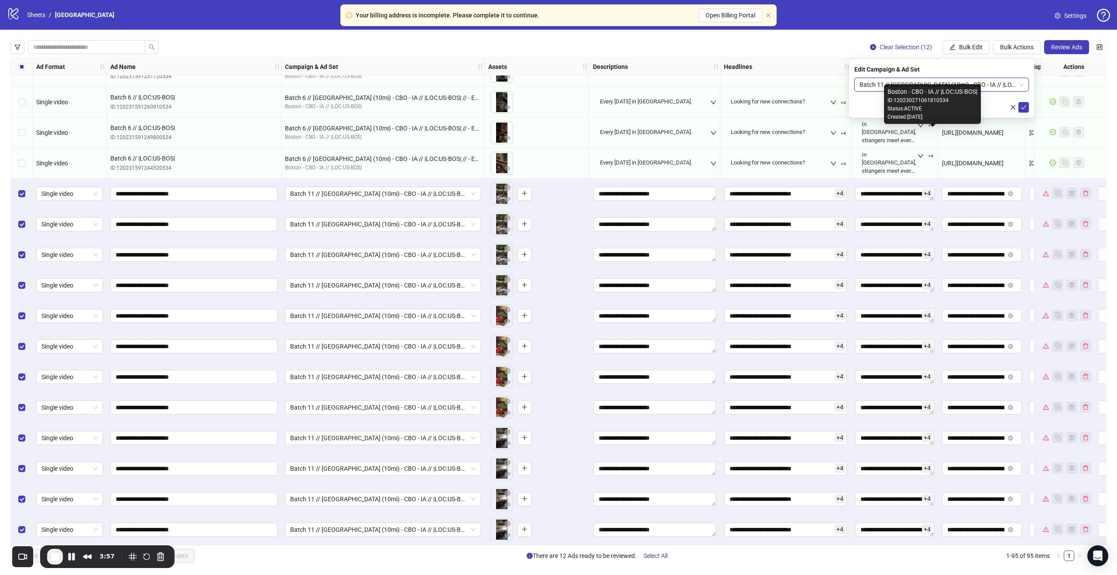
scroll to position [0, 0]
click at [1025, 110] on icon "check" at bounding box center [1023, 107] width 6 height 6
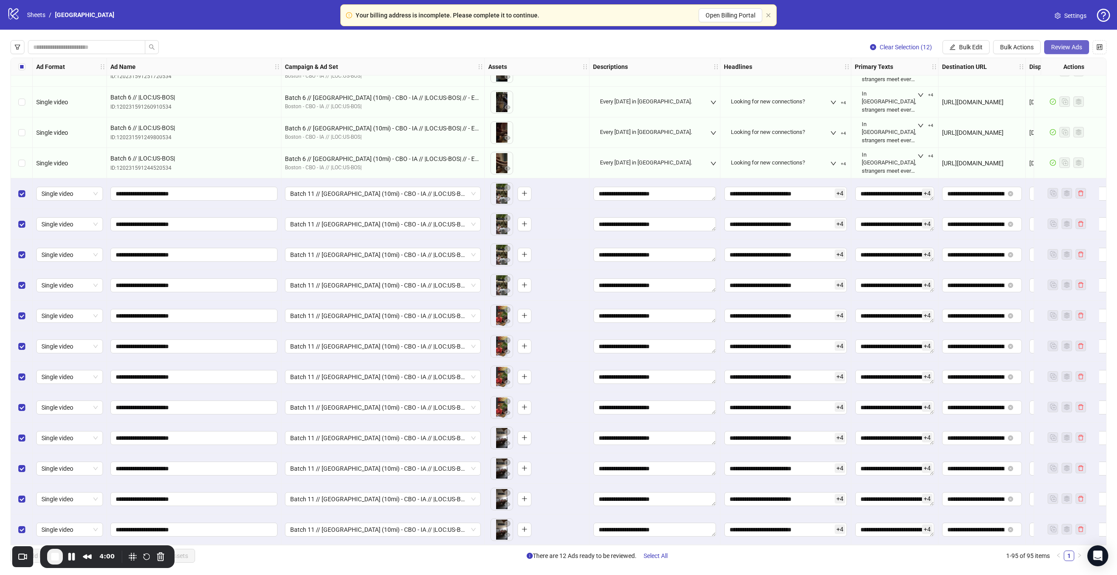
click at [1069, 48] on span "Review Ads" at bounding box center [1066, 47] width 31 height 7
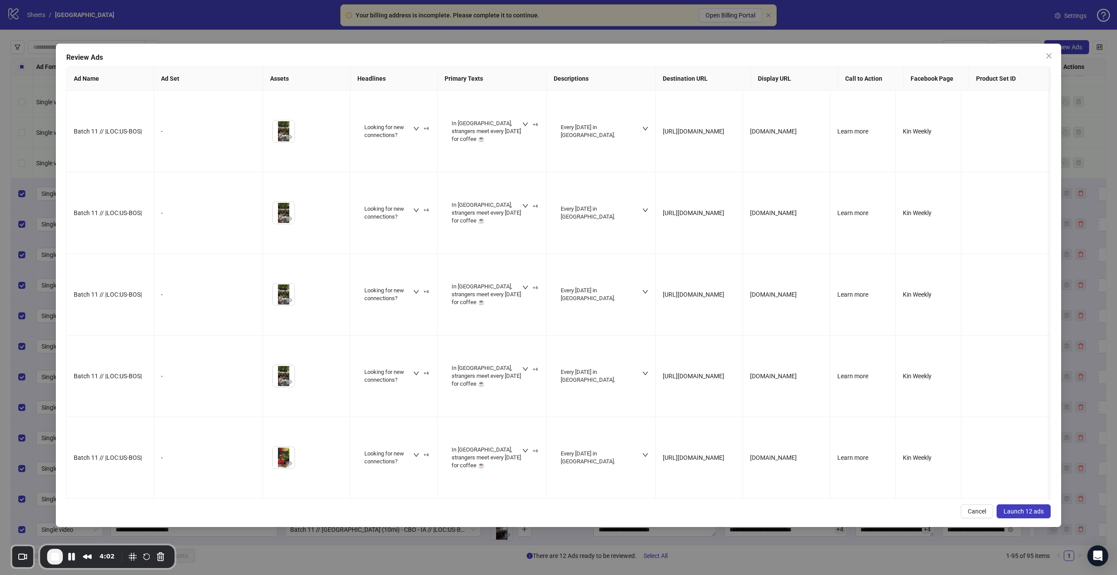
click at [1012, 509] on span "Launch 12 ads" at bounding box center [1023, 511] width 40 height 7
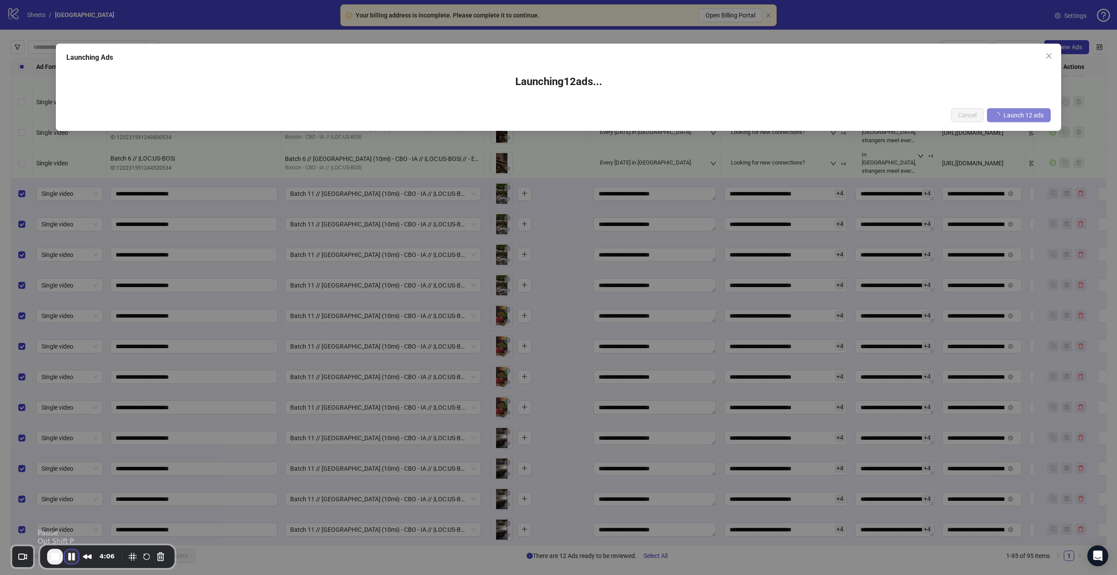
click at [74, 557] on button "Pause Recording" at bounding box center [72, 557] width 14 height 14
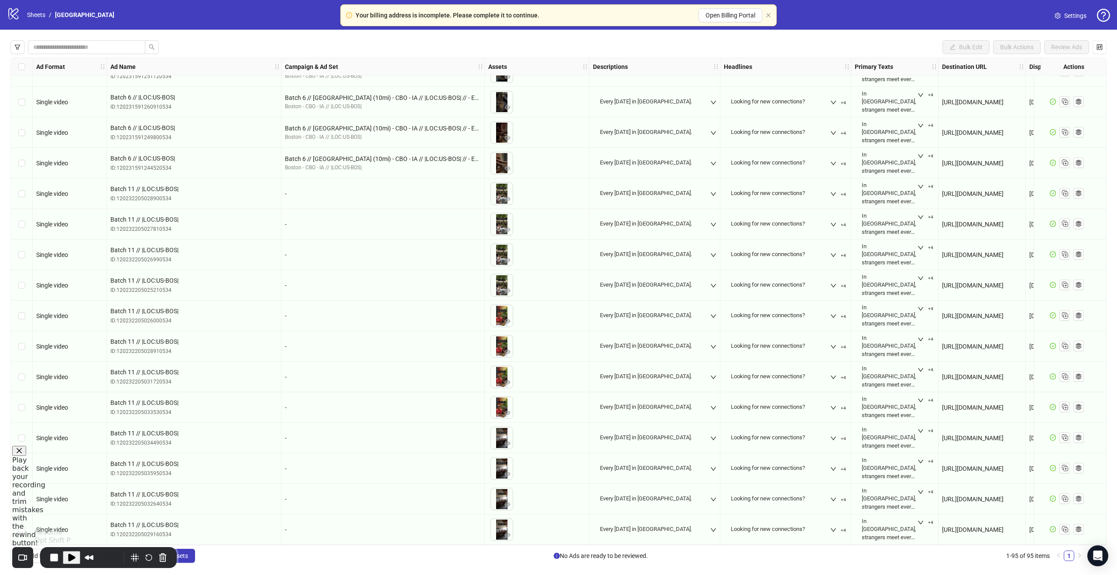
click at [70, 557] on span "Play Recording" at bounding box center [71, 557] width 10 height 10
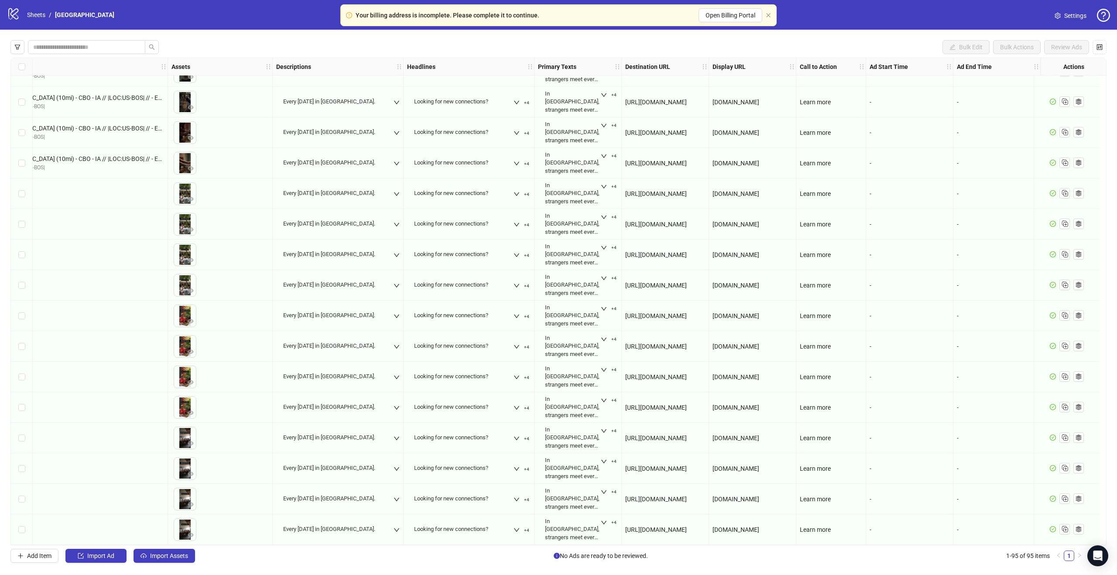
scroll to position [2435, 0]
